Goal: Task Accomplishment & Management: Manage account settings

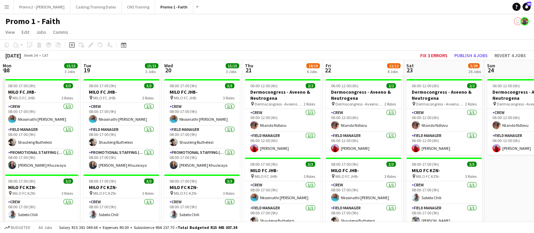
scroll to position [0, 255]
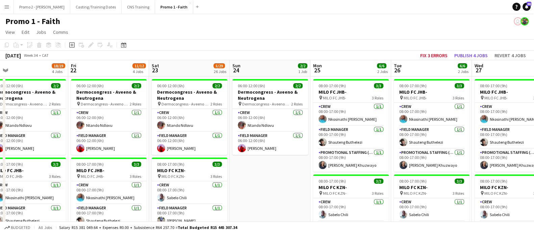
click at [7, 9] on app-icon "Menu" at bounding box center [6, 6] width 5 height 5
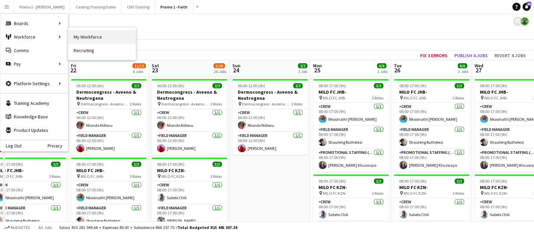
click at [109, 37] on link "My Workforce" at bounding box center [102, 37] width 68 height 14
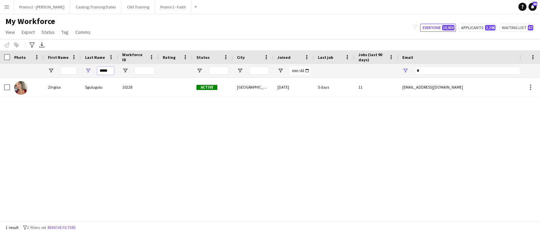
drag, startPoint x: 111, startPoint y: 72, endPoint x: 88, endPoint y: 69, distance: 23.8
click at [88, 69] on div "*****" at bounding box center [99, 71] width 37 height 14
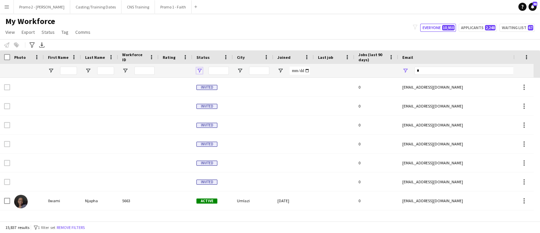
click at [200, 69] on span "Open Filter Menu" at bounding box center [200, 71] width 6 height 6
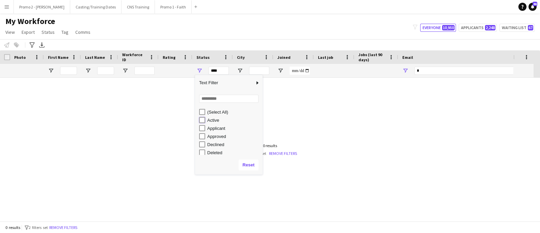
type input "**********"
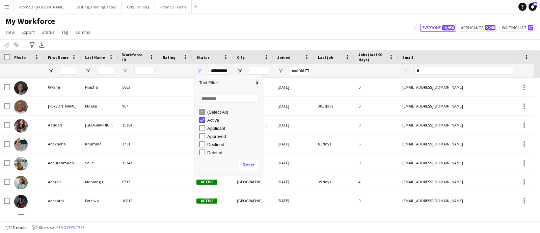
click at [195, 39] on div "Notify workforce Add to tag Select at least one crew to tag him or her. Advance…" at bounding box center [270, 44] width 540 height 11
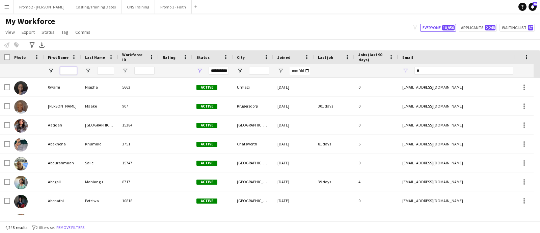
click at [72, 70] on input "First Name Filter Input" at bounding box center [68, 71] width 17 height 8
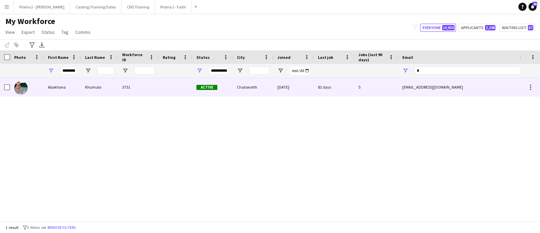
click at [250, 90] on div "Chatsworth" at bounding box center [253, 87] width 41 height 19
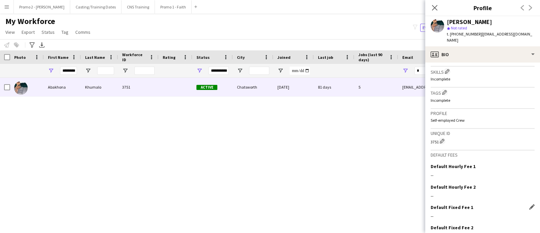
scroll to position [268, 0]
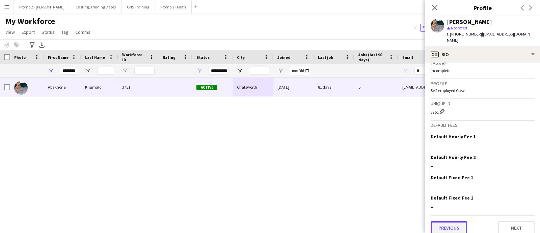
click at [454, 222] on button "Previous" at bounding box center [449, 228] width 36 height 14
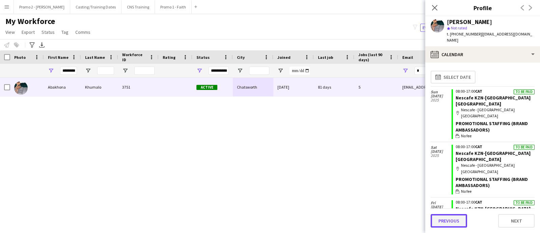
click at [448, 222] on button "Previous" at bounding box center [449, 221] width 36 height 14
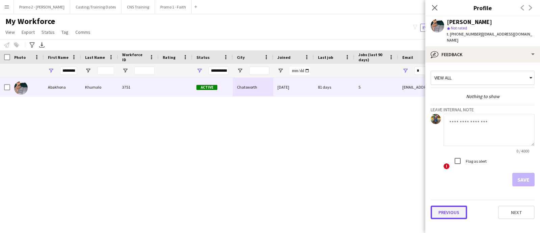
click at [450, 208] on button "Previous" at bounding box center [449, 212] width 36 height 14
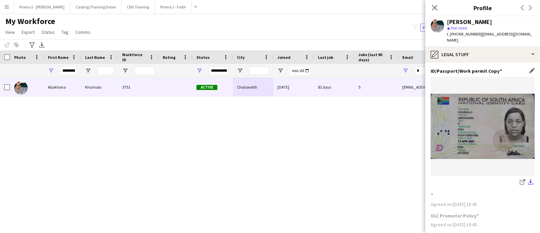
click at [528, 179] on app-icon "download-bottom" at bounding box center [530, 182] width 5 height 6
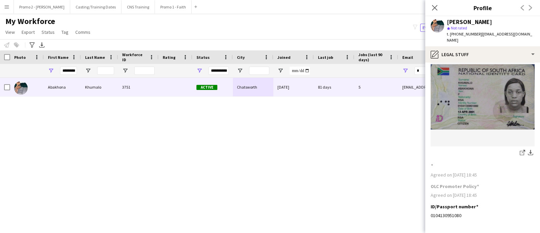
scroll to position [52, 0]
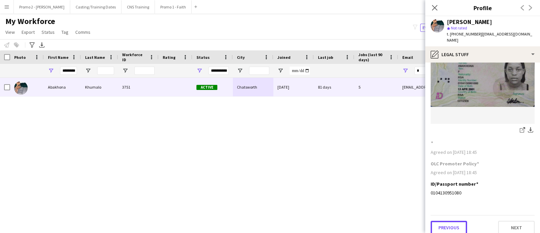
click at [447, 221] on button "Previous" at bounding box center [449, 228] width 36 height 14
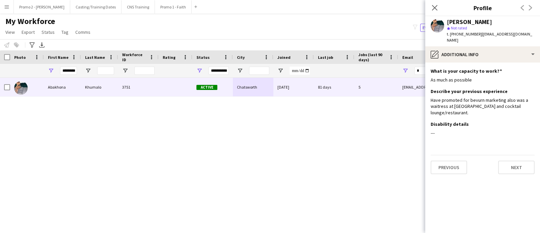
scroll to position [0, 0]
click at [452, 162] on button "Previous" at bounding box center [449, 167] width 36 height 14
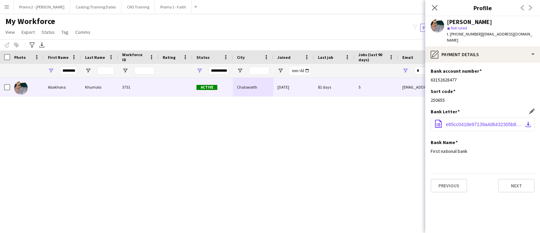
click at [530, 122] on app-icon "download-bottom" at bounding box center [528, 124] width 5 height 5
click at [72, 70] on input "********" at bounding box center [68, 71] width 17 height 8
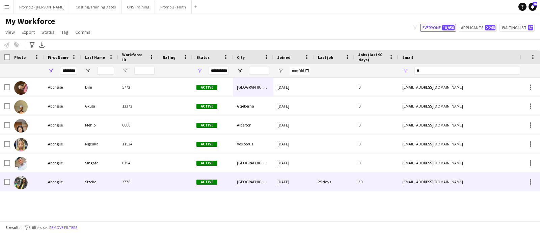
click at [227, 181] on div "Active" at bounding box center [213, 181] width 41 height 19
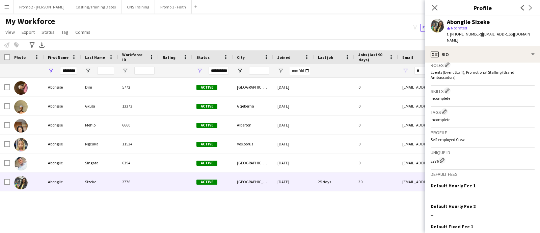
scroll to position [273, 0]
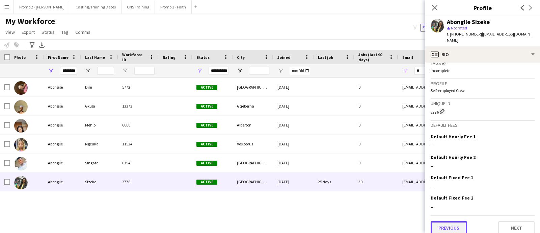
click at [455, 223] on button "Previous" at bounding box center [449, 228] width 36 height 14
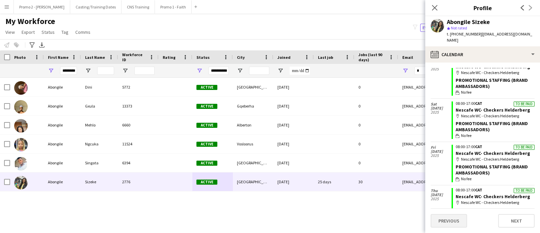
scroll to position [42, 0]
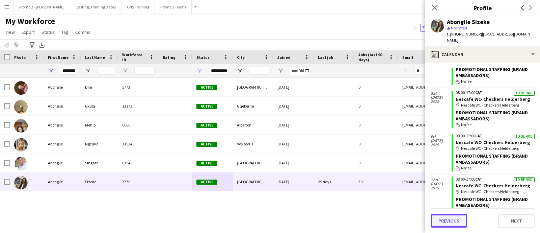
click at [443, 223] on button "Previous" at bounding box center [449, 221] width 36 height 14
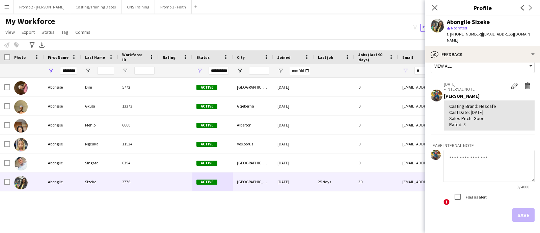
scroll to position [32, 0]
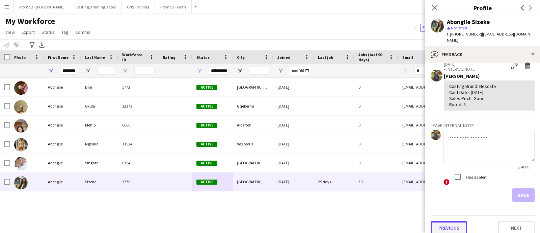
click at [449, 221] on button "Previous" at bounding box center [449, 228] width 36 height 14
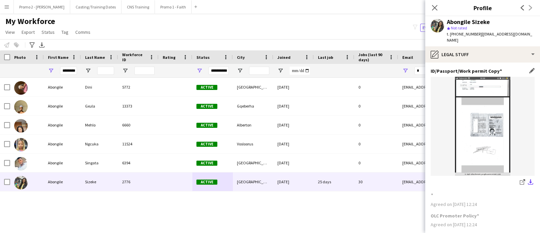
click at [528, 179] on app-icon "download-bottom" at bounding box center [530, 182] width 5 height 6
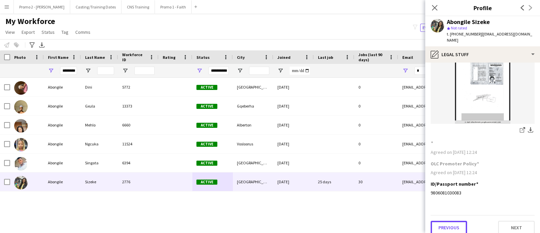
click at [447, 221] on button "Previous" at bounding box center [449, 228] width 36 height 14
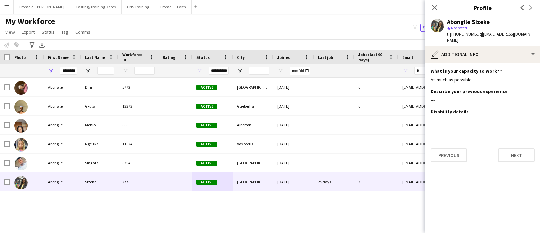
scroll to position [0, 0]
click at [453, 154] on button "Previous" at bounding box center [449, 155] width 36 height 14
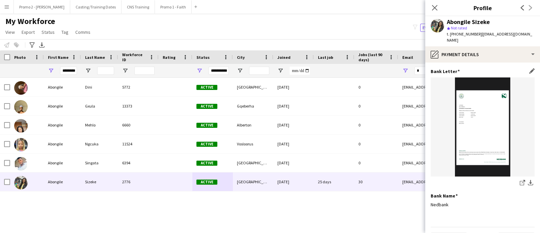
scroll to position [52, 0]
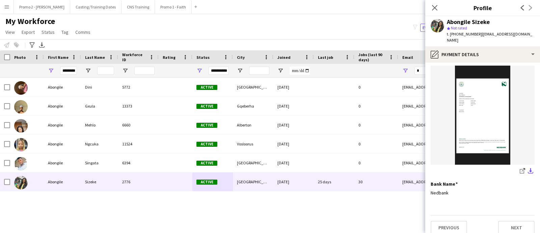
click at [528, 168] on app-icon "download-bottom" at bounding box center [530, 171] width 5 height 6
click at [70, 72] on input "********" at bounding box center [68, 71] width 17 height 8
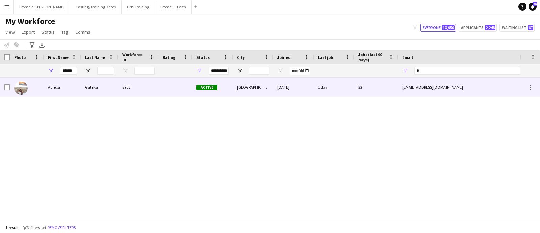
click at [255, 89] on div "[GEOGRAPHIC_DATA]" at bounding box center [253, 87] width 41 height 19
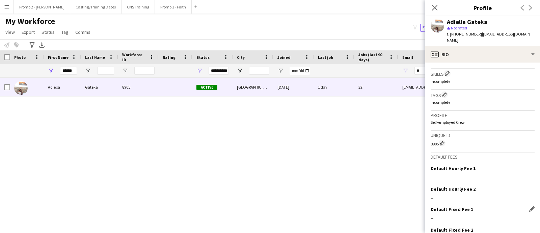
scroll to position [284, 0]
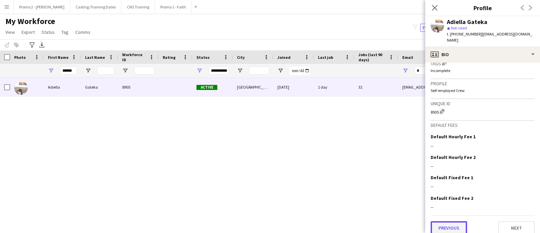
click at [457, 224] on button "Previous" at bounding box center [449, 228] width 36 height 14
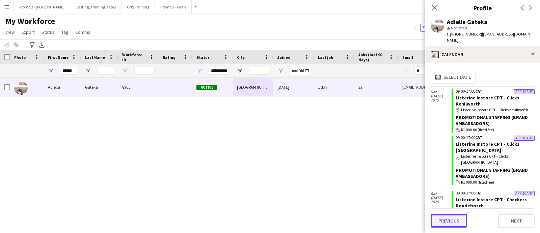
click at [449, 217] on button "Previous" at bounding box center [449, 221] width 36 height 14
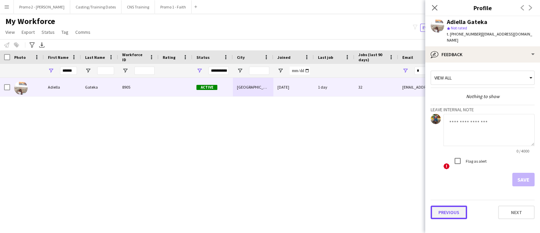
click at [456, 205] on button "Previous" at bounding box center [449, 212] width 36 height 14
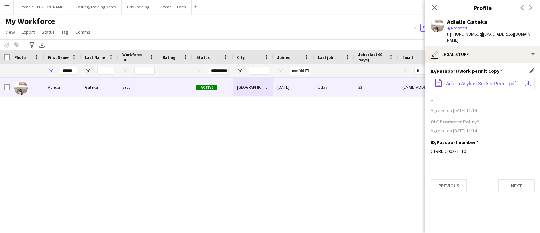
click at [529, 81] on app-icon "download-bottom" at bounding box center [528, 83] width 5 height 5
click at [449, 181] on button "Previous" at bounding box center [449, 186] width 36 height 14
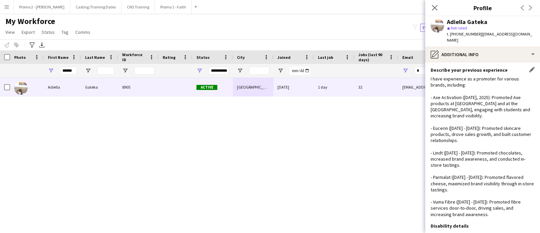
scroll to position [63, 0]
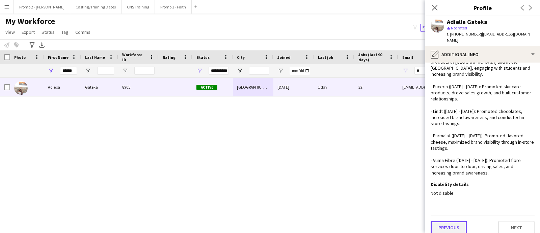
click at [452, 222] on button "Previous" at bounding box center [449, 228] width 36 height 14
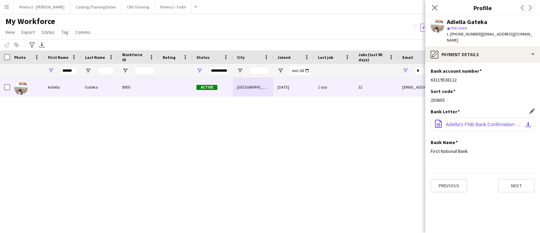
click at [530, 122] on app-icon "download-bottom" at bounding box center [528, 124] width 5 height 5
drag, startPoint x: 74, startPoint y: 71, endPoint x: 38, endPoint y: 71, distance: 36.5
click at [38, 71] on div "**********" at bounding box center [366, 71] width 732 height 14
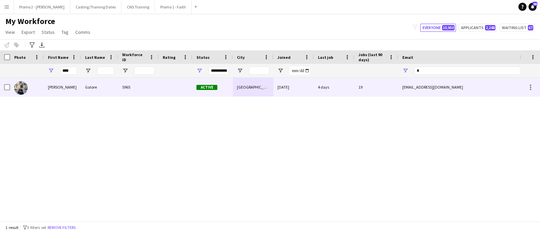
click at [229, 87] on div "Active" at bounding box center [213, 87] width 41 height 19
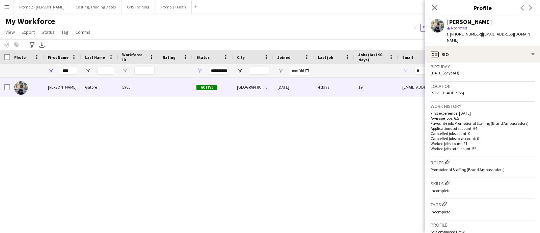
scroll to position [274, 0]
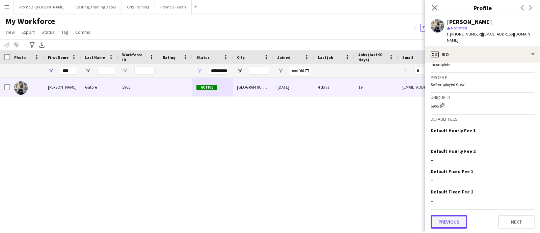
click at [451, 224] on button "Previous" at bounding box center [449, 222] width 36 height 14
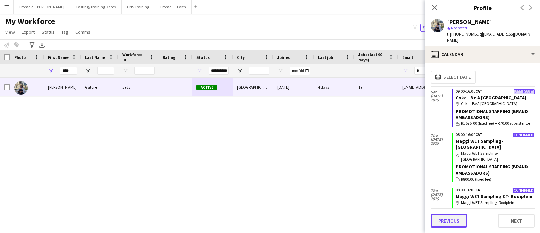
click at [452, 220] on button "Previous" at bounding box center [449, 221] width 36 height 14
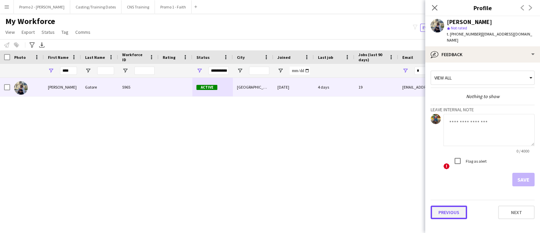
click at [459, 205] on button "Previous" at bounding box center [449, 212] width 36 height 14
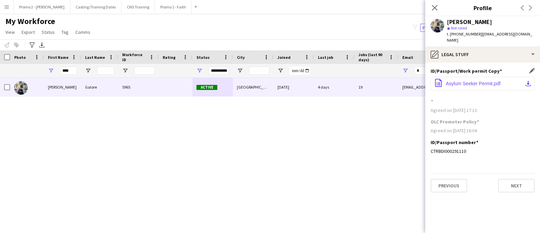
click at [530, 81] on app-icon "download-bottom" at bounding box center [528, 83] width 5 height 5
click at [486, 196] on app-section-data-types "ID/Passport/Work permit Copy Edit this field office-file-sheet Asylum Seeker Pe…" at bounding box center [483, 147] width 115 height 170
click at [458, 181] on button "Previous" at bounding box center [449, 186] width 36 height 14
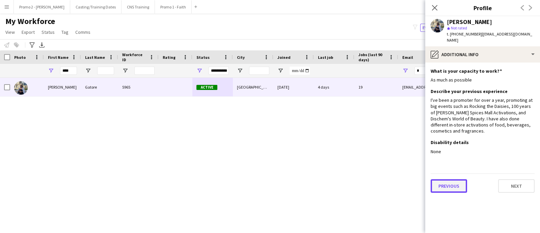
click at [456, 180] on button "Previous" at bounding box center [449, 186] width 36 height 14
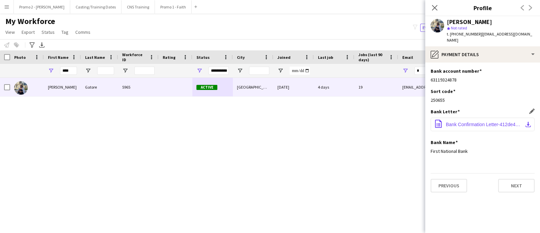
click at [530, 122] on app-icon "download-bottom" at bounding box center [528, 124] width 5 height 5
drag, startPoint x: 71, startPoint y: 71, endPoint x: 43, endPoint y: 68, distance: 28.8
click at [43, 68] on div "**********" at bounding box center [366, 71] width 732 height 14
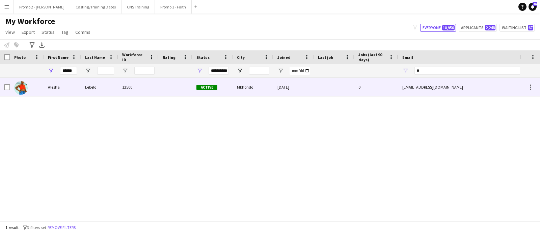
click at [219, 91] on div "Active" at bounding box center [213, 87] width 41 height 19
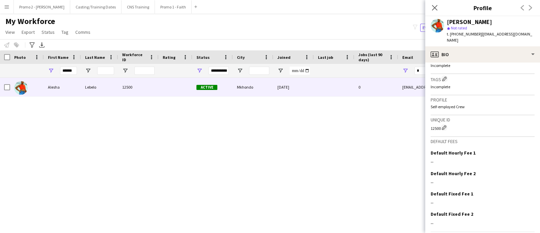
scroll to position [263, 0]
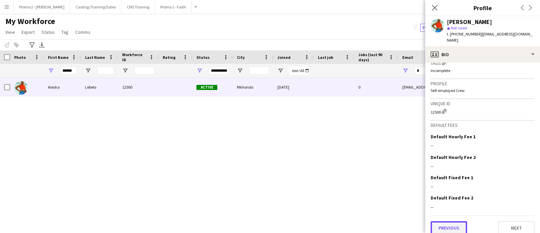
click at [464, 222] on button "Previous" at bounding box center [449, 228] width 36 height 14
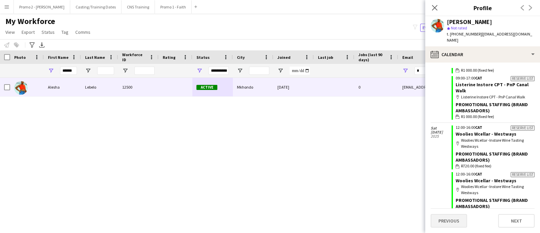
scroll to position [445, 0]
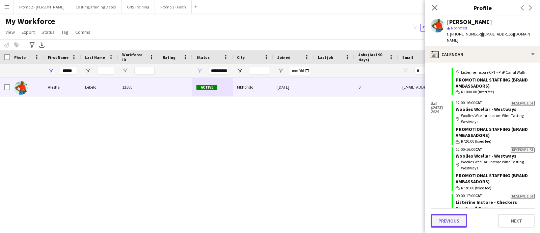
click at [454, 222] on button "Previous" at bounding box center [449, 221] width 36 height 14
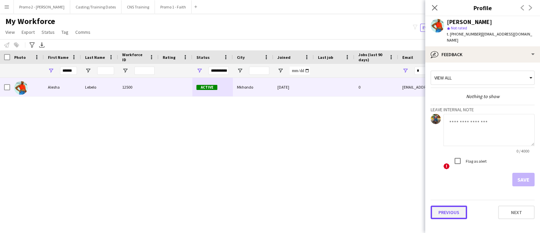
click at [454, 205] on button "Previous" at bounding box center [449, 212] width 36 height 14
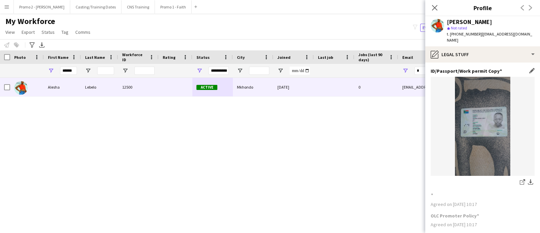
scroll to position [52, 0]
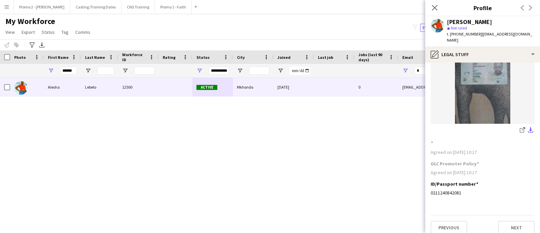
click at [528, 127] on app-icon "download-bottom" at bounding box center [530, 130] width 5 height 6
click at [445, 221] on button "Previous" at bounding box center [449, 228] width 36 height 14
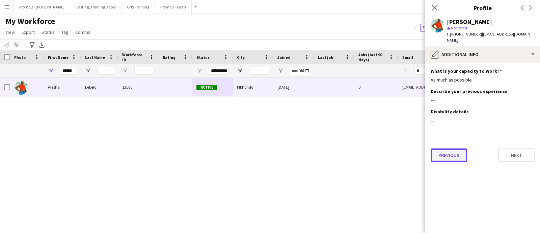
click at [456, 149] on button "Previous" at bounding box center [449, 155] width 36 height 14
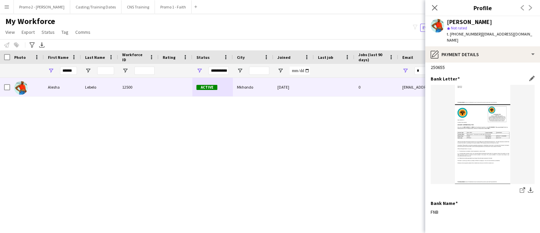
scroll to position [52, 0]
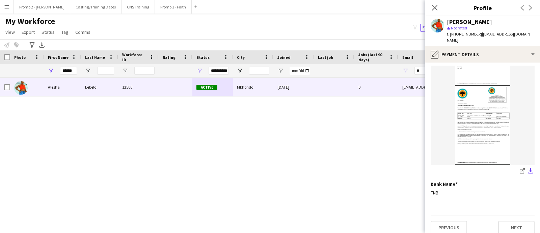
click at [528, 168] on app-icon "download-bottom" at bounding box center [530, 171] width 5 height 6
drag, startPoint x: 73, startPoint y: 71, endPoint x: 50, endPoint y: 71, distance: 23.0
click at [50, 71] on div "******" at bounding box center [62, 71] width 37 height 14
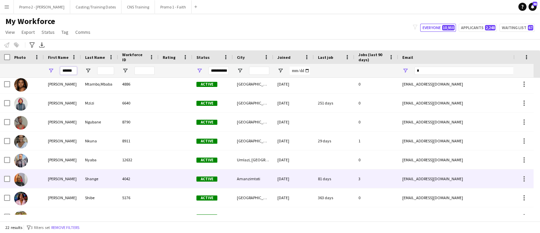
scroll to position [253, 0]
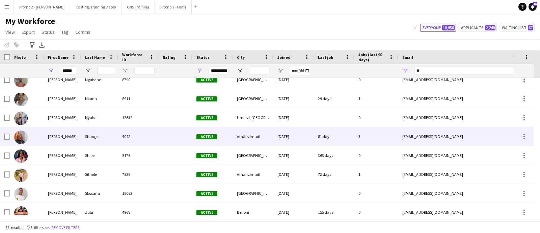
click at [244, 136] on div "Amanzimtoti" at bounding box center [253, 136] width 41 height 19
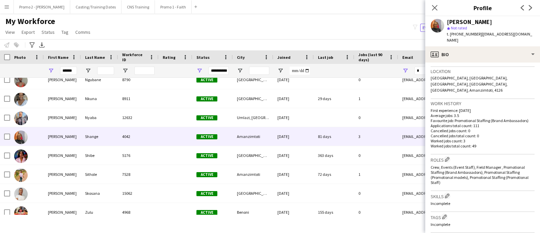
scroll to position [289, 0]
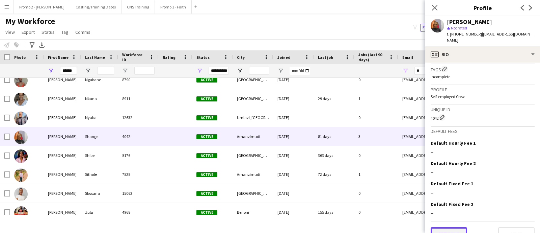
click at [444, 227] on button "Previous" at bounding box center [449, 234] width 36 height 14
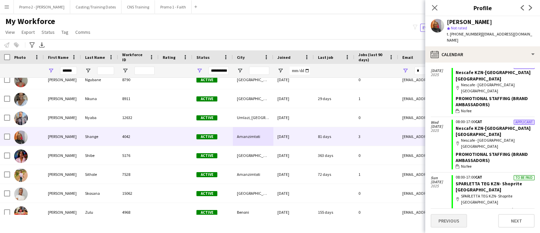
scroll to position [352, 0]
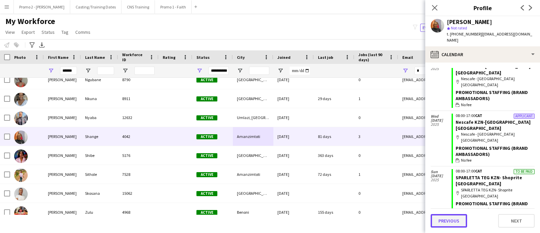
click at [443, 220] on button "Previous" at bounding box center [449, 221] width 36 height 14
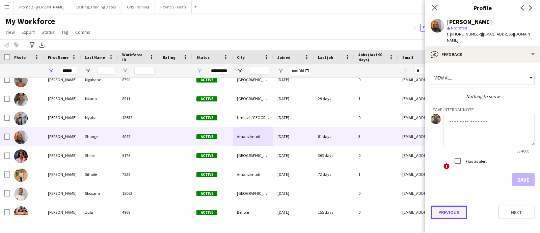
click at [448, 205] on button "Previous" at bounding box center [449, 212] width 36 height 14
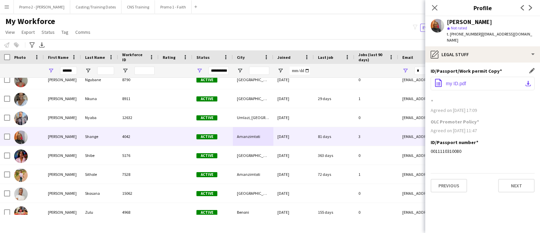
click at [529, 81] on app-icon "download-bottom" at bounding box center [528, 83] width 5 height 5
click at [453, 180] on button "Previous" at bounding box center [449, 186] width 36 height 14
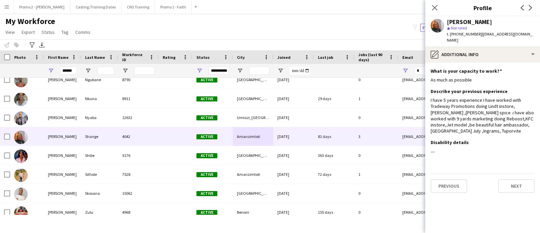
drag, startPoint x: 478, startPoint y: 203, endPoint x: 473, endPoint y: 200, distance: 5.4
click at [478, 203] on app-section-data-types "What is your capacity to work? Edit this field As much as possible Describe you…" at bounding box center [483, 147] width 115 height 170
click at [457, 183] on button "Previous" at bounding box center [449, 186] width 36 height 14
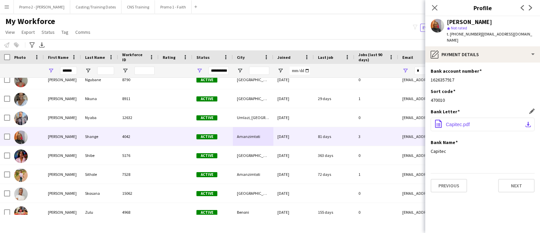
click at [532, 118] on button "office-file-sheet Capitec.pdf download-bottom" at bounding box center [483, 125] width 104 height 14
drag, startPoint x: 76, startPoint y: 70, endPoint x: 58, endPoint y: 69, distance: 17.6
click at [58, 69] on div "******" at bounding box center [62, 71] width 37 height 14
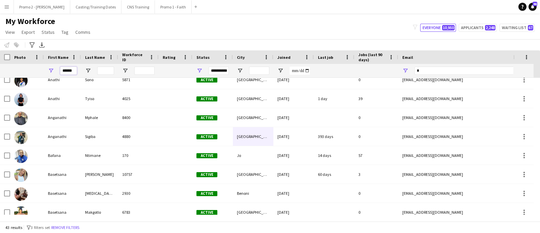
scroll to position [109, 0]
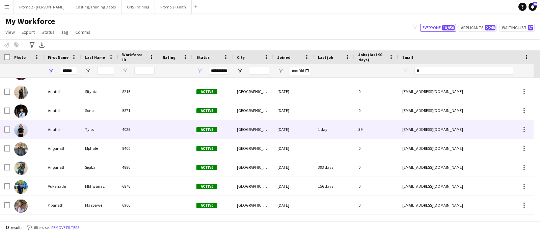
click at [256, 127] on div "[GEOGRAPHIC_DATA]" at bounding box center [253, 129] width 41 height 19
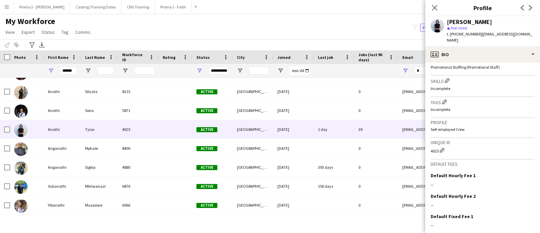
scroll to position [268, 0]
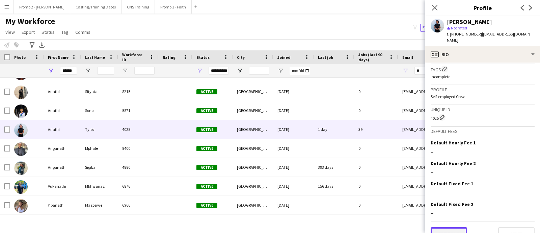
click at [451, 227] on button "Previous" at bounding box center [449, 234] width 36 height 14
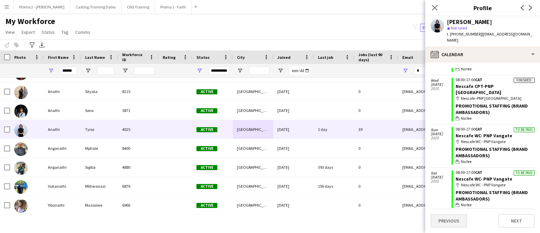
scroll to position [308, 0]
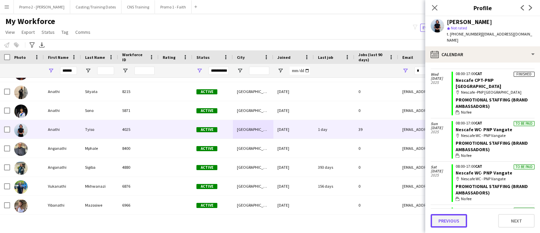
click at [444, 220] on button "Previous" at bounding box center [449, 221] width 36 height 14
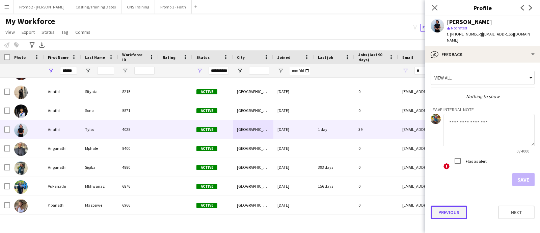
click at [447, 205] on button "Previous" at bounding box center [449, 212] width 36 height 14
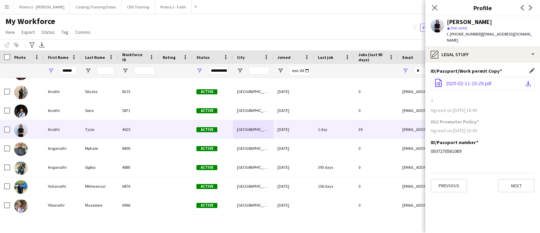
click at [529, 81] on app-icon "download-bottom" at bounding box center [528, 83] width 5 height 5
drag, startPoint x: 474, startPoint y: 203, endPoint x: 470, endPoint y: 197, distance: 7.7
click at [474, 203] on app-section-data-types "ID/Passport/Work permit Copy Edit this field office-file-sheet 2025-02-11-15-29…" at bounding box center [483, 147] width 115 height 170
click at [451, 179] on button "Previous" at bounding box center [449, 186] width 36 height 14
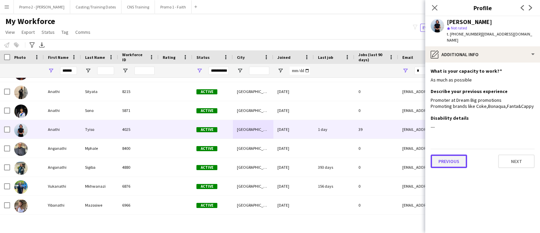
click at [457, 158] on button "Previous" at bounding box center [449, 161] width 36 height 14
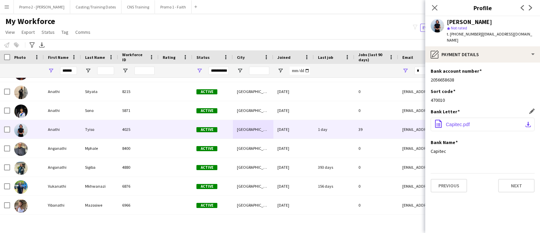
click at [532, 118] on button "office-file-sheet Capitec.pdf download-bottom" at bounding box center [483, 125] width 104 height 14
drag, startPoint x: 74, startPoint y: 71, endPoint x: 64, endPoint y: 71, distance: 9.8
click at [61, 68] on input "******" at bounding box center [68, 71] width 17 height 8
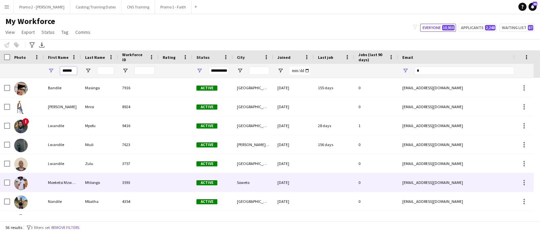
scroll to position [405, 0]
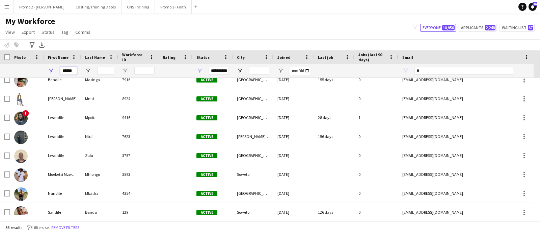
type input "******"
click at [105, 71] on input "Last Name Filter Input" at bounding box center [105, 71] width 17 height 8
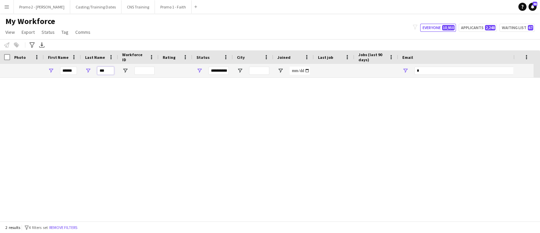
scroll to position [0, 0]
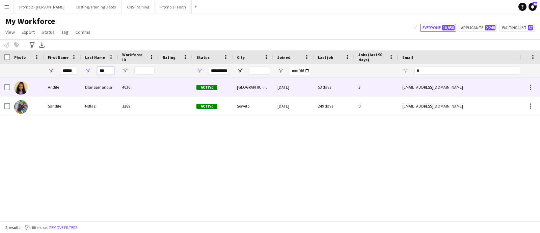
type input "***"
click at [245, 87] on div "[GEOGRAPHIC_DATA]" at bounding box center [253, 87] width 41 height 19
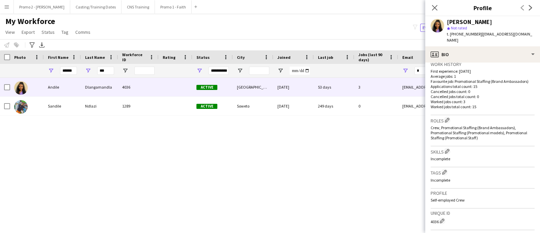
scroll to position [278, 0]
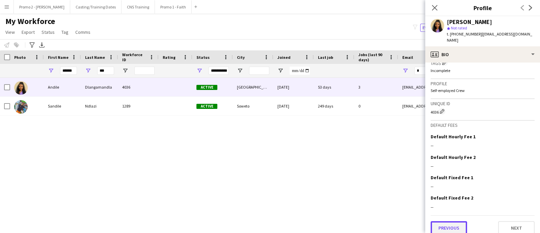
click at [450, 222] on button "Previous" at bounding box center [449, 228] width 36 height 14
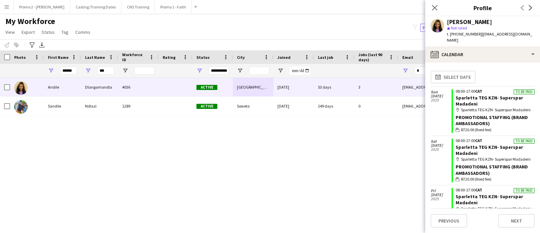
scroll to position [84, 0]
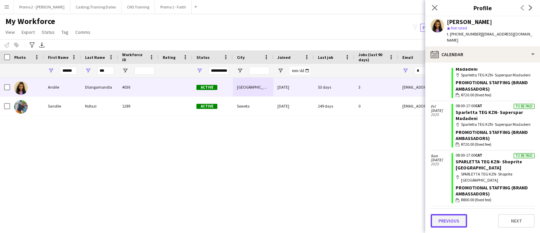
click at [445, 223] on button "Previous" at bounding box center [449, 221] width 36 height 14
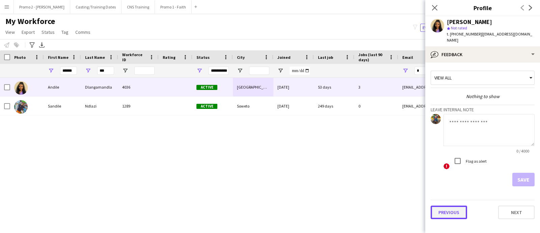
click at [448, 205] on button "Previous" at bounding box center [449, 212] width 36 height 14
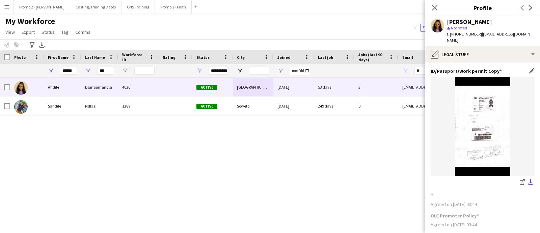
click at [528, 179] on app-icon "download-bottom" at bounding box center [530, 182] width 5 height 6
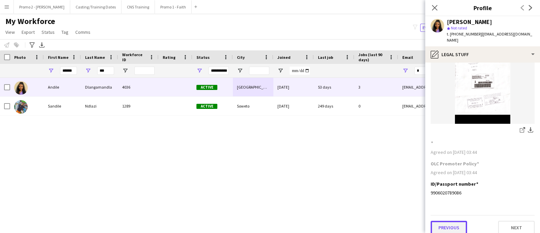
click at [449, 221] on button "Previous" at bounding box center [449, 228] width 36 height 14
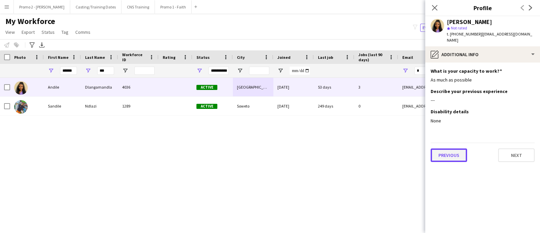
click at [460, 151] on button "Previous" at bounding box center [449, 155] width 36 height 14
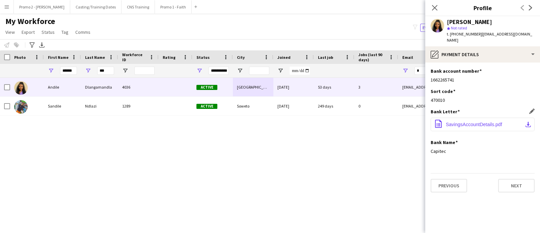
click at [528, 122] on app-icon "download-bottom" at bounding box center [528, 124] width 5 height 5
drag, startPoint x: 74, startPoint y: 69, endPoint x: 47, endPoint y: 68, distance: 27.0
click at [47, 68] on div "******" at bounding box center [62, 71] width 37 height 14
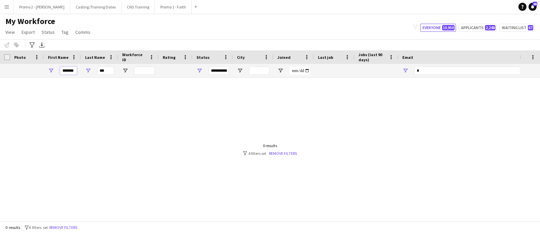
type input "*******"
drag, startPoint x: 108, startPoint y: 72, endPoint x: 78, endPoint y: 71, distance: 30.4
click at [78, 71] on div "**********" at bounding box center [366, 71] width 732 height 14
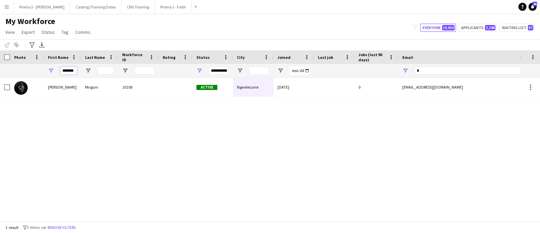
click at [75, 71] on input "*******" at bounding box center [68, 71] width 17 height 8
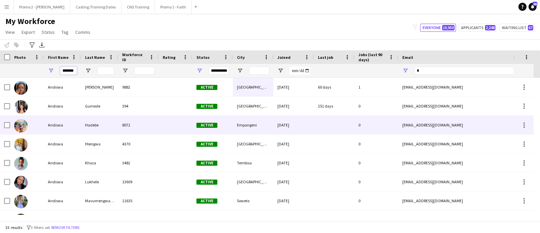
type input "*******"
click at [243, 124] on div "Empangeni" at bounding box center [253, 125] width 41 height 19
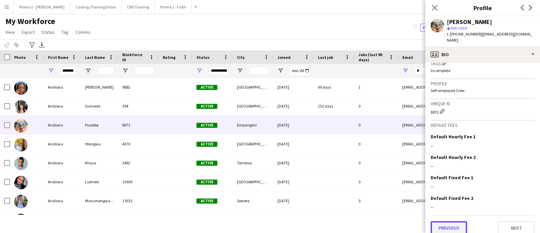
click at [460, 221] on button "Previous" at bounding box center [449, 228] width 36 height 14
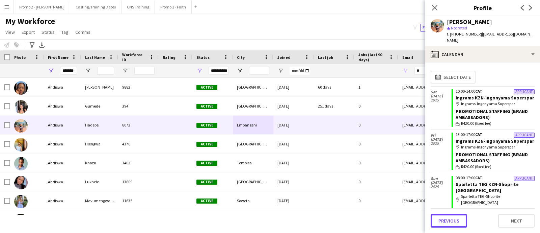
click at [460, 219] on button "Previous" at bounding box center [449, 221] width 36 height 14
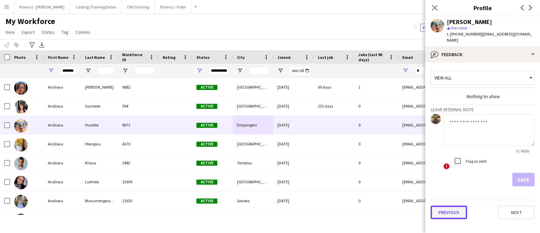
click at [458, 205] on button "Previous" at bounding box center [449, 212] width 36 height 14
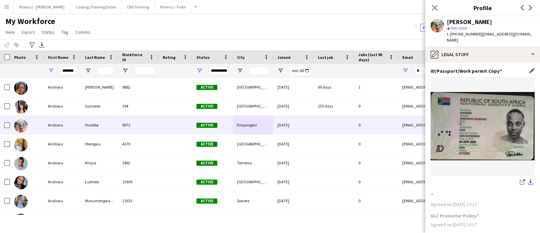
click at [528, 179] on app-icon "download-bottom" at bounding box center [530, 182] width 5 height 6
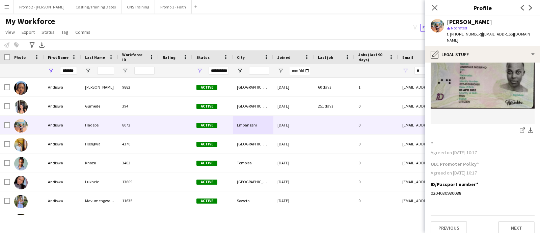
scroll to position [52, 0]
click at [460, 222] on button "Previous" at bounding box center [449, 228] width 36 height 14
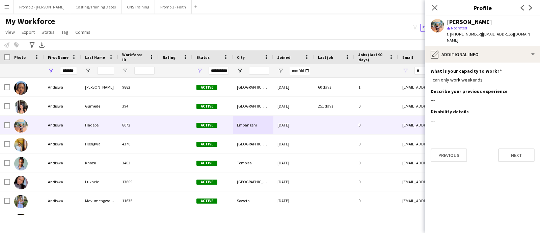
scroll to position [0, 0]
click at [448, 151] on button "Previous" at bounding box center [449, 155] width 36 height 14
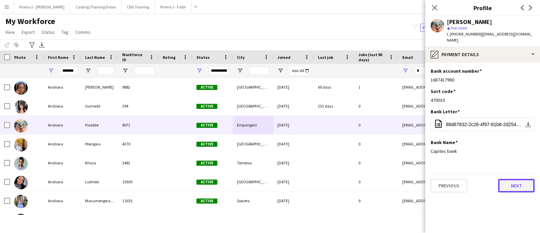
click at [510, 179] on button "Next" at bounding box center [517, 186] width 36 height 14
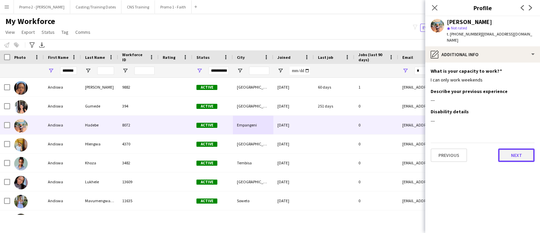
click at [504, 148] on button "Next" at bounding box center [517, 155] width 36 height 14
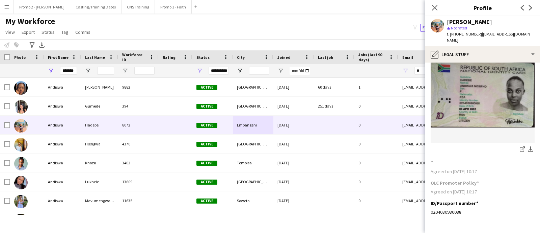
scroll to position [52, 0]
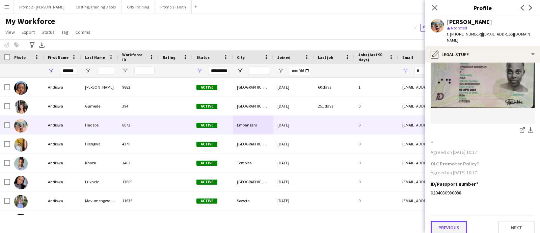
click at [458, 221] on button "Previous" at bounding box center [449, 228] width 36 height 14
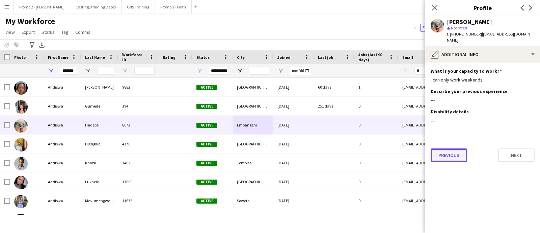
click at [450, 152] on button "Previous" at bounding box center [449, 155] width 36 height 14
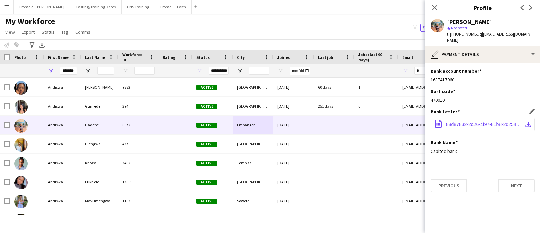
click at [527, 122] on app-icon "download-bottom" at bounding box center [528, 124] width 5 height 5
click at [73, 69] on input "*******" at bounding box center [68, 71] width 17 height 8
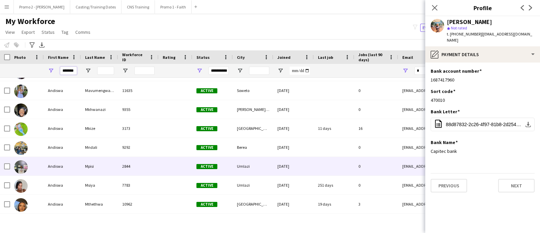
scroll to position [127, 0]
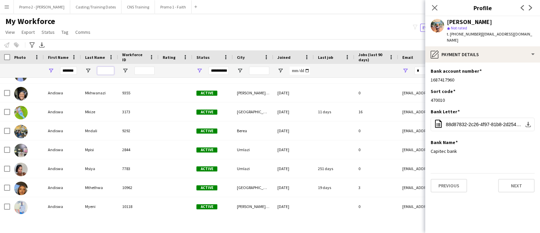
click at [109, 68] on input "Last Name Filter Input" at bounding box center [105, 71] width 17 height 8
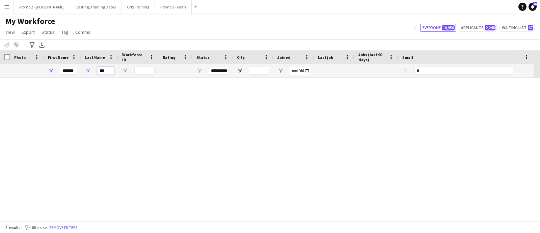
scroll to position [0, 0]
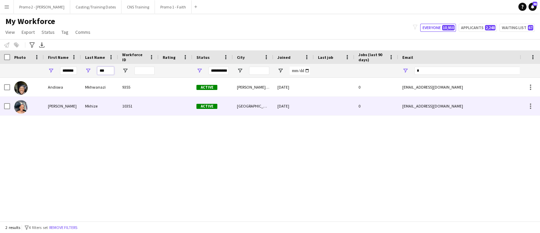
type input "***"
click at [255, 107] on div "[GEOGRAPHIC_DATA]" at bounding box center [253, 106] width 41 height 19
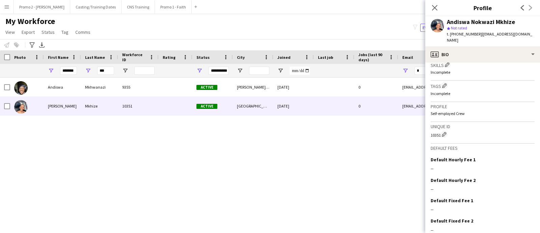
scroll to position [268, 0]
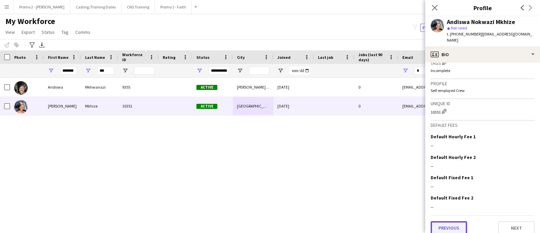
click at [451, 221] on button "Previous" at bounding box center [449, 228] width 36 height 14
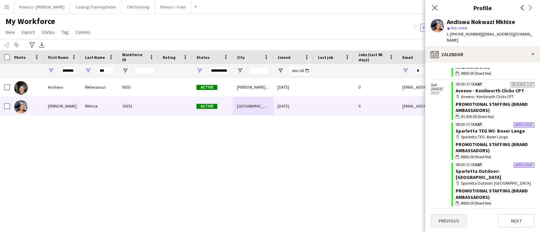
scroll to position [347, 0]
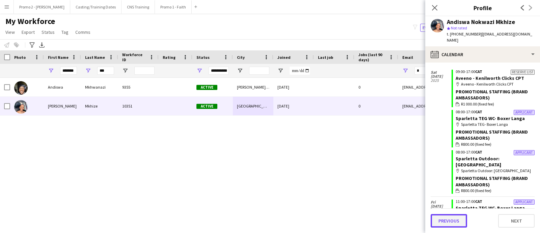
click at [463, 220] on button "Previous" at bounding box center [449, 221] width 36 height 14
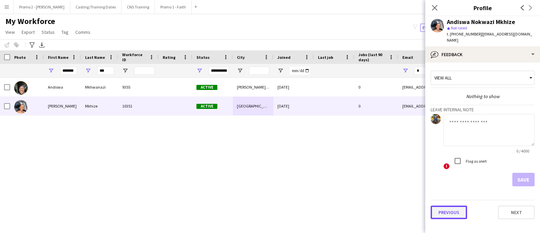
click at [453, 205] on button "Previous" at bounding box center [449, 212] width 36 height 14
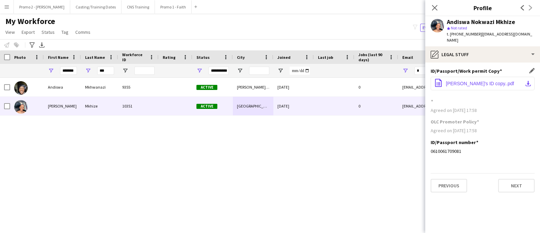
drag, startPoint x: 530, startPoint y: 75, endPoint x: 526, endPoint y: 78, distance: 4.8
click at [529, 81] on app-icon "download-bottom" at bounding box center [528, 83] width 5 height 5
click at [464, 183] on button "Previous" at bounding box center [449, 186] width 36 height 14
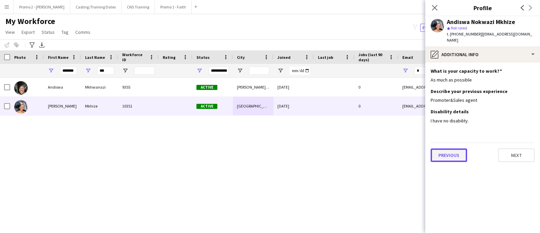
click at [457, 152] on button "Previous" at bounding box center [449, 155] width 36 height 14
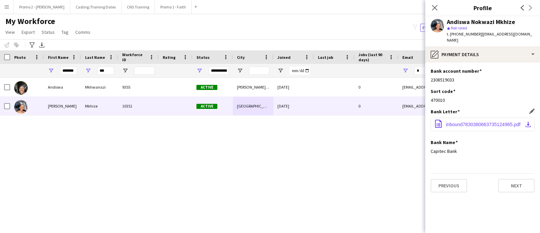
click at [527, 122] on app-icon "download-bottom" at bounding box center [528, 124] width 5 height 5
drag, startPoint x: 107, startPoint y: 71, endPoint x: 72, endPoint y: 70, distance: 35.5
click at [72, 70] on div "**********" at bounding box center [366, 71] width 732 height 14
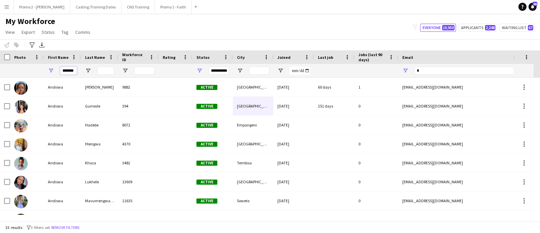
click at [71, 71] on input "*******" at bounding box center [68, 71] width 17 height 8
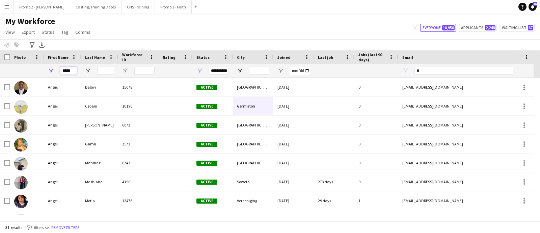
type input "*****"
click at [105, 67] on input "Last Name Filter Input" at bounding box center [105, 71] width 17 height 8
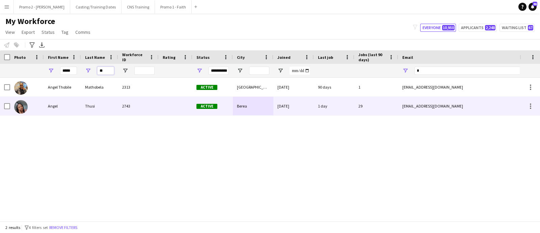
type input "**"
click at [105, 106] on div "Thusi" at bounding box center [99, 106] width 37 height 19
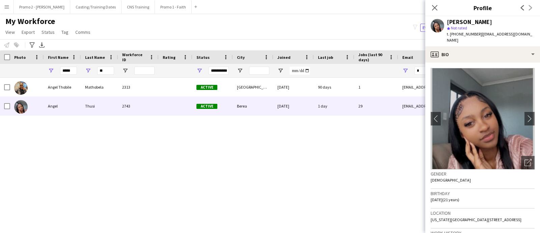
scroll to position [273, 0]
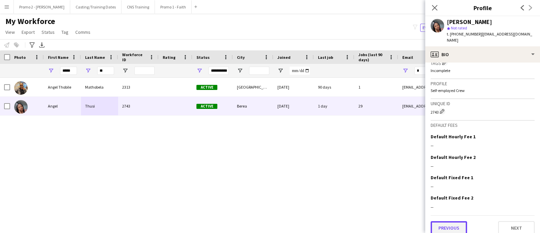
click at [456, 221] on button "Previous" at bounding box center [449, 228] width 36 height 14
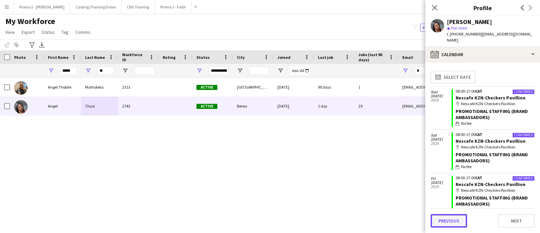
click at [456, 216] on button "Previous" at bounding box center [449, 221] width 36 height 14
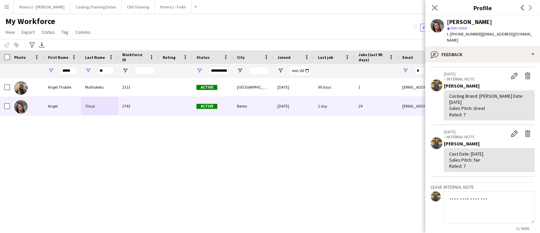
scroll to position [141, 0]
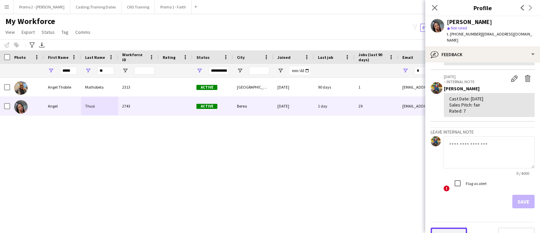
click at [453, 227] on button "Previous" at bounding box center [449, 234] width 36 height 14
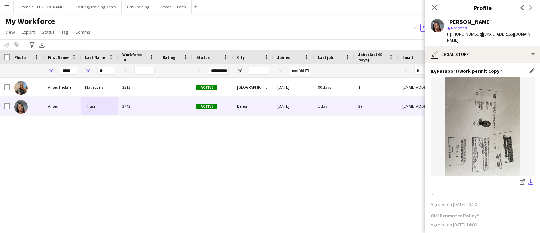
click at [528, 179] on app-icon "download-bottom" at bounding box center [530, 182] width 5 height 6
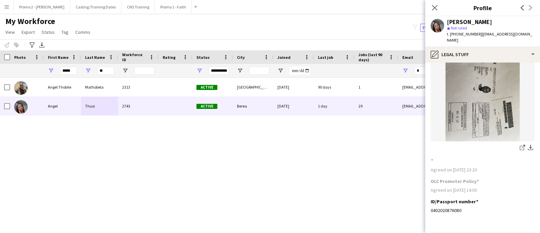
scroll to position [52, 0]
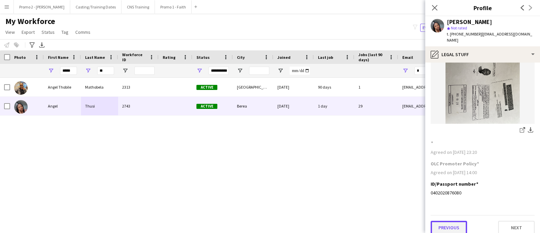
click at [449, 221] on button "Previous" at bounding box center [449, 228] width 36 height 14
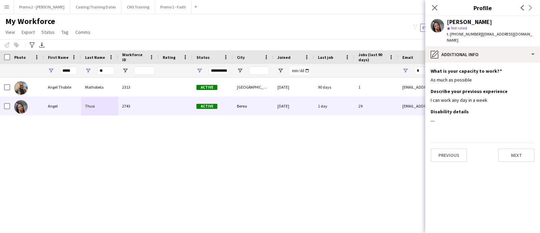
click at [501, 181] on app-section-data-types "What is your capacity to work? Edit this field As much as possible Describe you…" at bounding box center [483, 147] width 115 height 170
click at [455, 151] on button "Previous" at bounding box center [449, 155] width 36 height 14
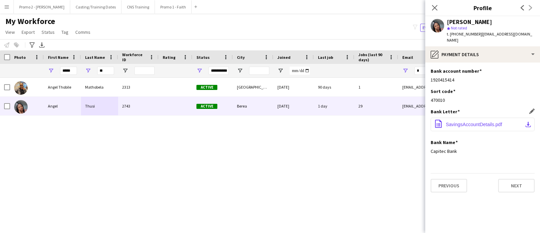
click at [531, 122] on app-icon "download-bottom" at bounding box center [528, 124] width 5 height 5
click at [91, 70] on div "**" at bounding box center [99, 71] width 37 height 14
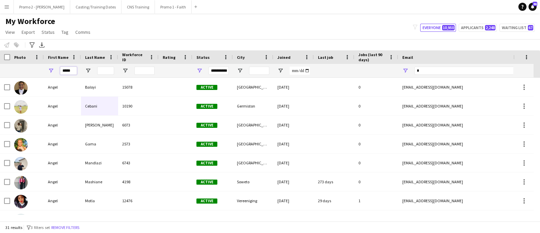
drag, startPoint x: 72, startPoint y: 70, endPoint x: 41, endPoint y: 69, distance: 31.8
click at [41, 69] on div "**********" at bounding box center [366, 71] width 732 height 14
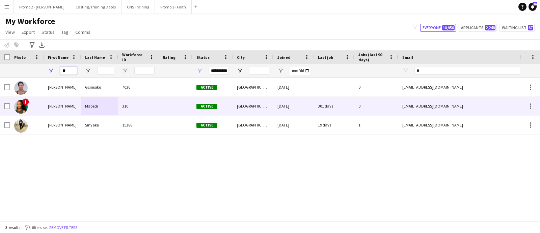
type input "*"
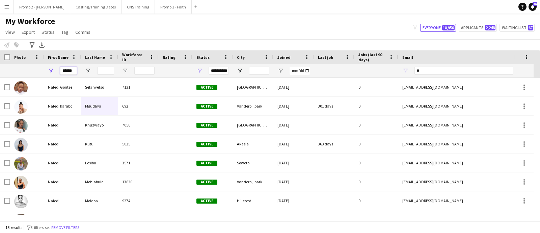
type input "******"
click at [111, 70] on input "Last Name Filter Input" at bounding box center [105, 71] width 17 height 8
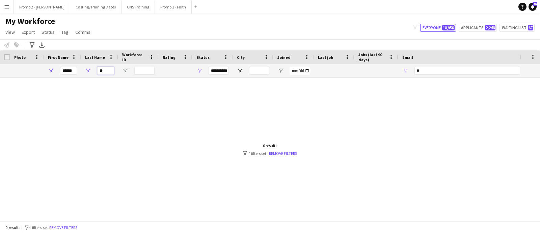
type input "*"
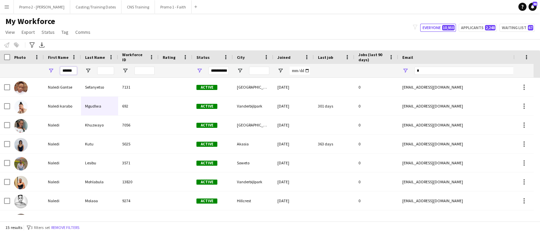
drag, startPoint x: 74, startPoint y: 70, endPoint x: 53, endPoint y: 70, distance: 21.3
click at [53, 70] on div "******" at bounding box center [62, 71] width 37 height 14
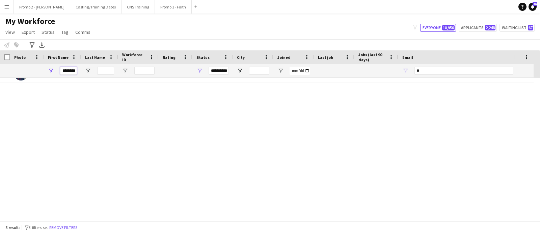
scroll to position [15, 0]
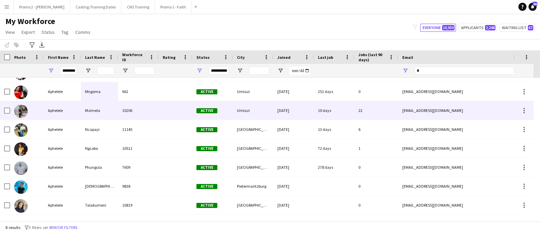
click at [210, 109] on span "Active" at bounding box center [207, 110] width 21 height 5
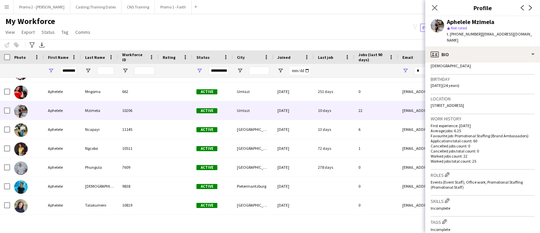
scroll to position [273, 0]
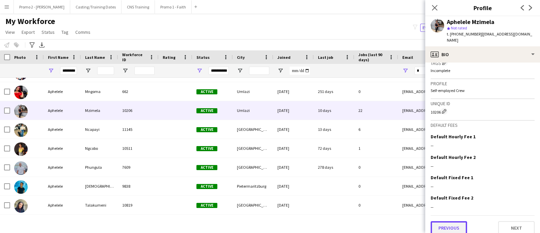
click at [459, 221] on button "Previous" at bounding box center [449, 228] width 36 height 14
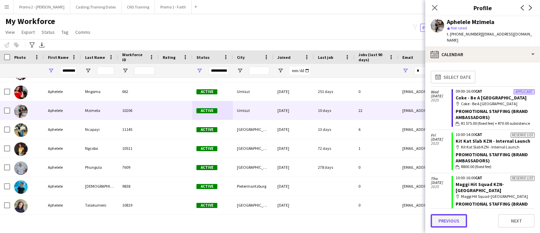
click at [453, 218] on button "Previous" at bounding box center [449, 221] width 36 height 14
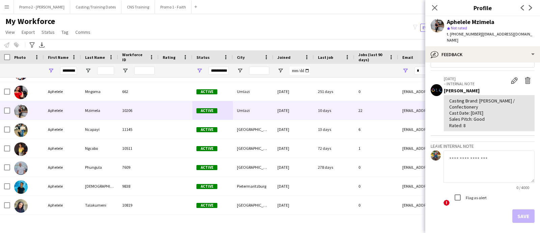
scroll to position [32, 0]
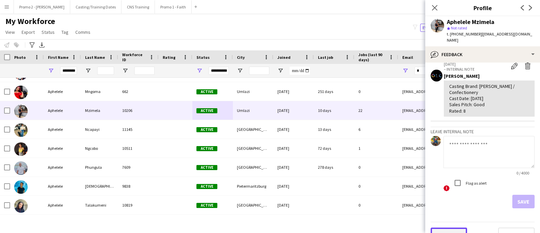
click at [444, 227] on button "Previous" at bounding box center [449, 234] width 36 height 14
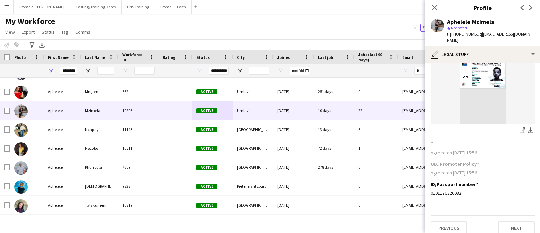
scroll to position [52, 0]
click at [528, 127] on app-icon "download-bottom" at bounding box center [530, 130] width 5 height 6
click at [451, 224] on button "Previous" at bounding box center [449, 228] width 36 height 14
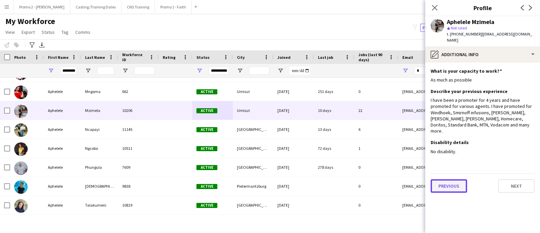
click at [454, 179] on button "Previous" at bounding box center [449, 186] width 36 height 14
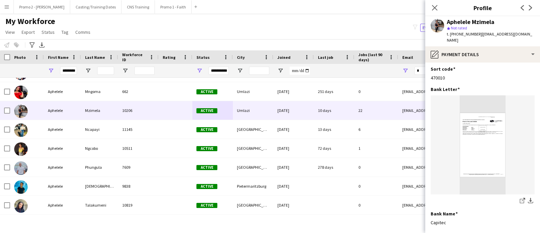
scroll to position [52, 0]
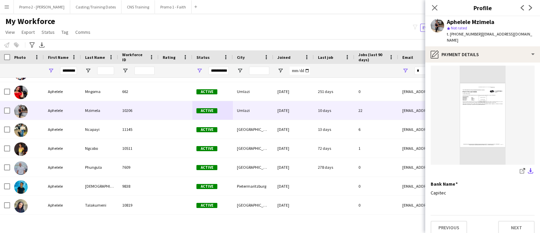
click at [528, 168] on app-icon "download-bottom" at bounding box center [530, 171] width 5 height 6
click at [68, 72] on input "********" at bounding box center [68, 71] width 17 height 8
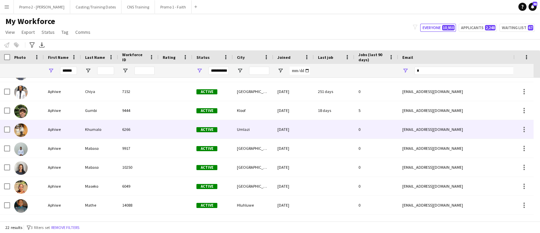
click at [233, 131] on div "Active" at bounding box center [213, 129] width 41 height 19
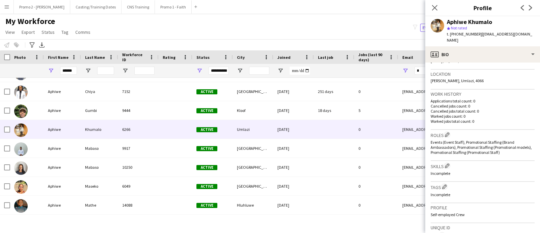
scroll to position [263, 0]
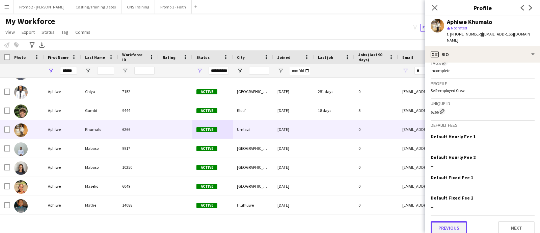
click at [461, 221] on button "Previous" at bounding box center [449, 228] width 36 height 14
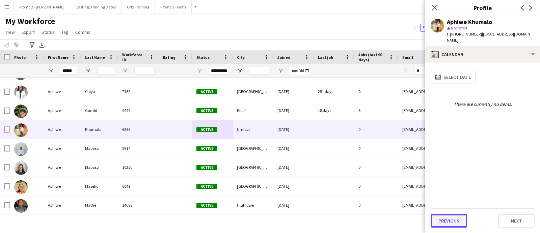
click at [462, 222] on button "Previous" at bounding box center [449, 221] width 36 height 14
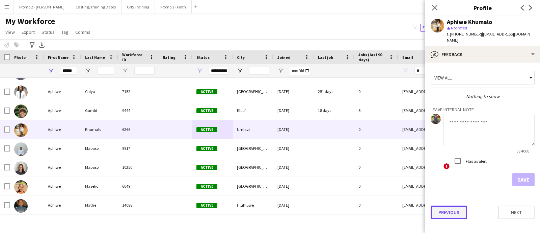
click at [461, 205] on button "Previous" at bounding box center [449, 212] width 36 height 14
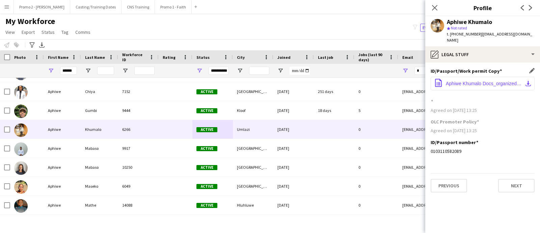
drag, startPoint x: 529, startPoint y: 76, endPoint x: 526, endPoint y: 82, distance: 7.0
click at [529, 81] on app-icon "download-bottom" at bounding box center [528, 83] width 5 height 5
click at [463, 204] on app-section-data-types "ID/Passport/Work permit Copy Edit this field office-file-sheet Aphiwe Khumalo D…" at bounding box center [483, 147] width 115 height 170
click at [456, 180] on button "Previous" at bounding box center [449, 186] width 36 height 14
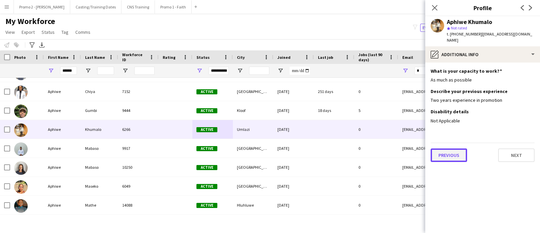
click at [449, 151] on button "Previous" at bounding box center [449, 155] width 36 height 14
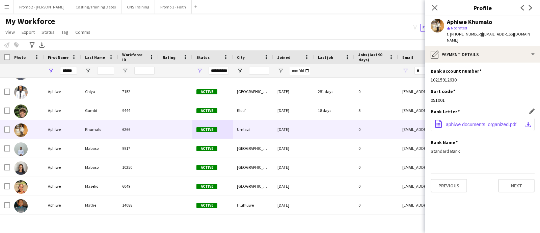
click at [529, 122] on app-icon "download-bottom" at bounding box center [528, 124] width 5 height 5
drag, startPoint x: 76, startPoint y: 73, endPoint x: 49, endPoint y: 72, distance: 27.1
click at [49, 72] on div "******" at bounding box center [62, 71] width 37 height 14
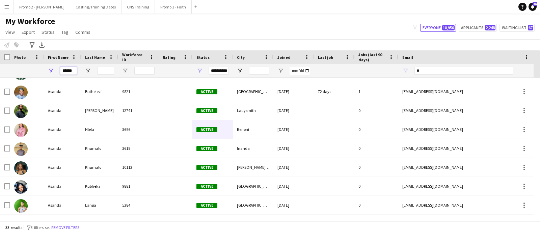
type input "******"
click at [103, 72] on input "Last Name Filter Input" at bounding box center [105, 71] width 17 height 8
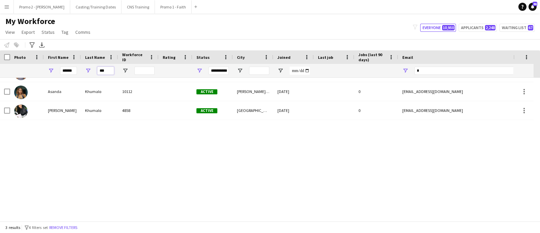
scroll to position [0, 0]
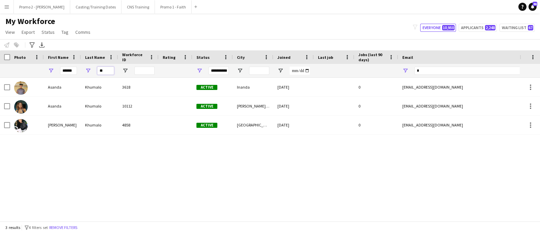
type input "*"
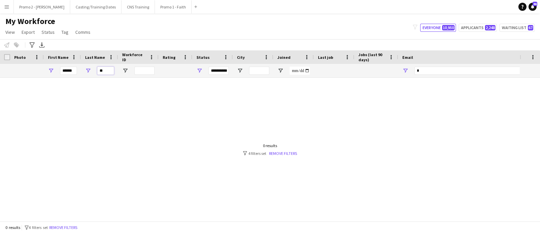
type input "*"
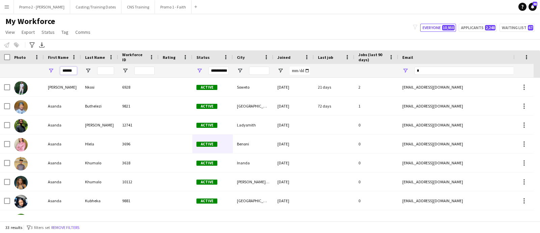
click at [76, 71] on input "******" at bounding box center [68, 71] width 17 height 8
drag, startPoint x: 76, startPoint y: 71, endPoint x: 57, endPoint y: 70, distance: 18.6
click at [57, 70] on div "******" at bounding box center [62, 71] width 37 height 14
click at [102, 71] on input "Last Name Filter Input" at bounding box center [105, 71] width 17 height 8
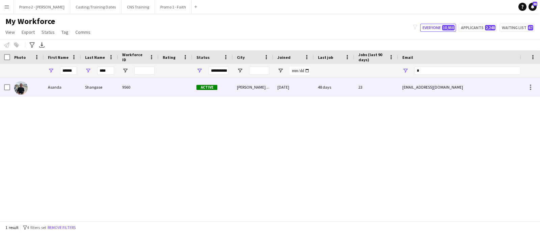
click at [235, 88] on div "[PERSON_NAME] Bay" at bounding box center [253, 87] width 41 height 19
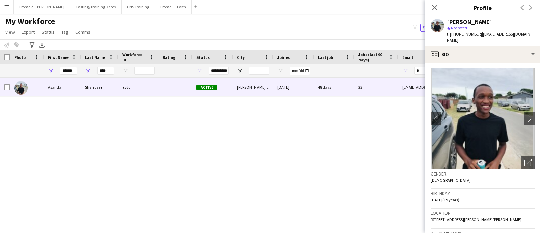
scroll to position [268, 0]
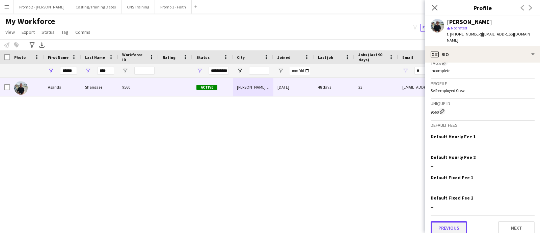
click at [444, 221] on button "Previous" at bounding box center [449, 228] width 36 height 14
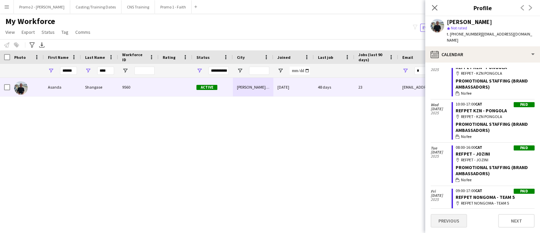
scroll to position [253, 0]
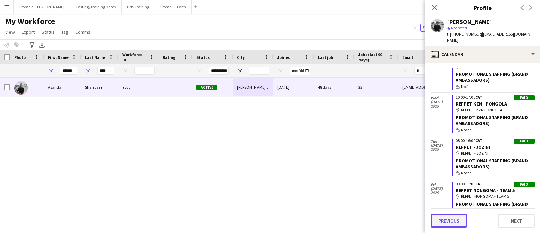
click at [455, 220] on button "Previous" at bounding box center [449, 221] width 36 height 14
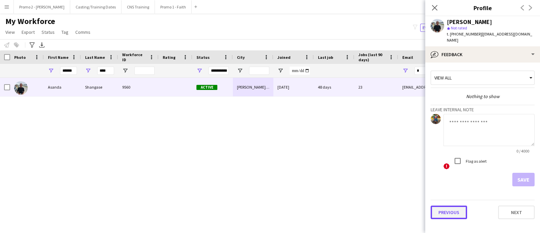
click at [454, 210] on button "Previous" at bounding box center [449, 212] width 36 height 14
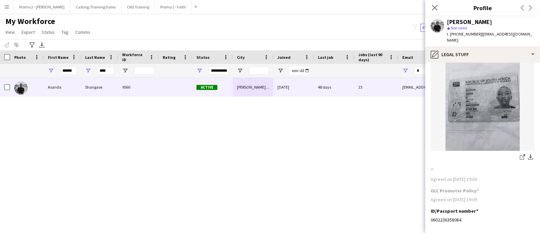
scroll to position [0, 0]
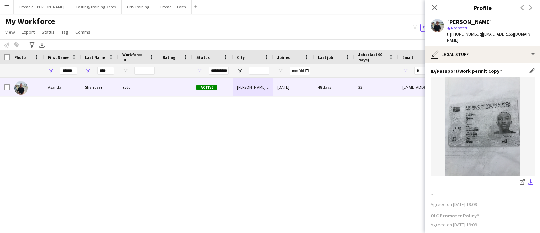
click at [528, 179] on app-icon "download-bottom" at bounding box center [530, 182] width 5 height 6
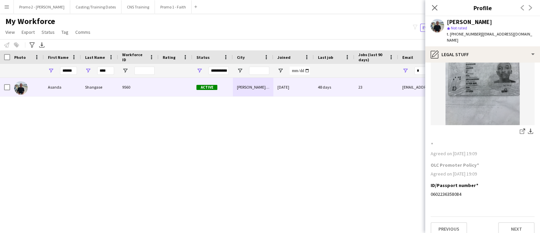
scroll to position [52, 0]
click at [458, 222] on button "Previous" at bounding box center [449, 228] width 36 height 14
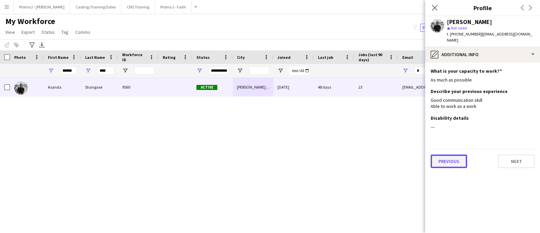
click at [446, 154] on button "Previous" at bounding box center [449, 161] width 36 height 14
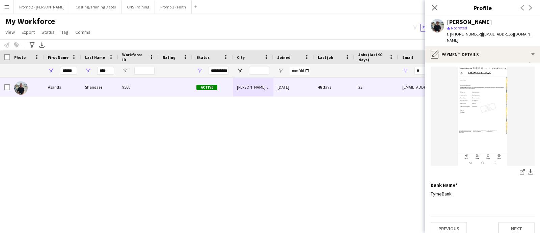
scroll to position [52, 0]
click at [528, 168] on app-icon "download-bottom" at bounding box center [530, 171] width 5 height 6
drag, startPoint x: 108, startPoint y: 70, endPoint x: 78, endPoint y: 67, distance: 30.2
click at [79, 67] on div "**********" at bounding box center [366, 71] width 732 height 14
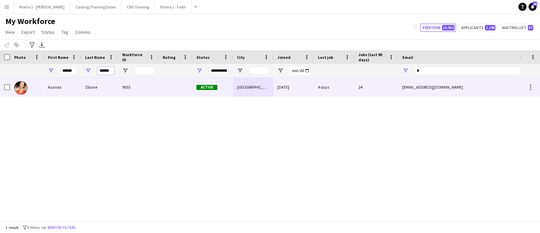
type input "******"
drag, startPoint x: 246, startPoint y: 88, endPoint x: 250, endPoint y: 89, distance: 3.4
click at [247, 88] on div "[GEOGRAPHIC_DATA]" at bounding box center [253, 87] width 41 height 19
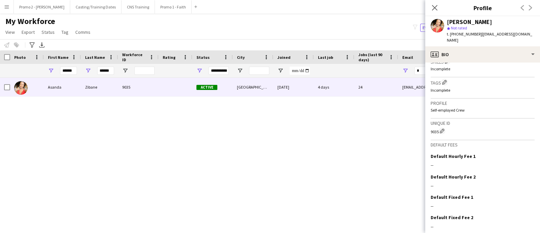
scroll to position [278, 0]
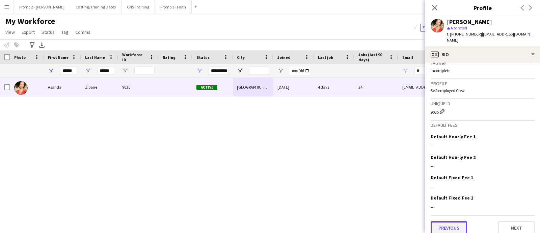
click at [459, 221] on button "Previous" at bounding box center [449, 228] width 36 height 14
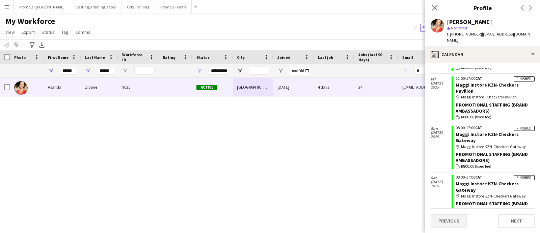
scroll to position [127, 0]
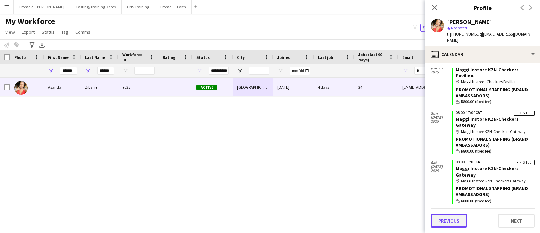
click at [451, 220] on button "Previous" at bounding box center [449, 221] width 36 height 14
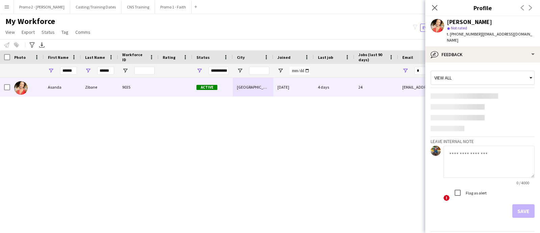
scroll to position [0, 0]
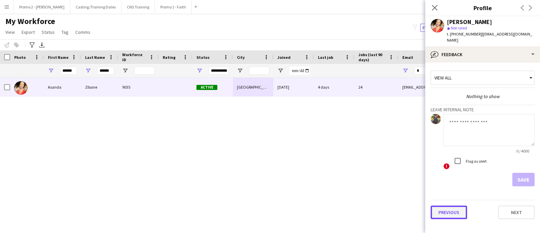
click at [452, 205] on button "Previous" at bounding box center [449, 212] width 36 height 14
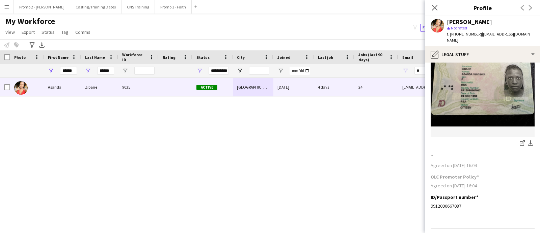
scroll to position [52, 0]
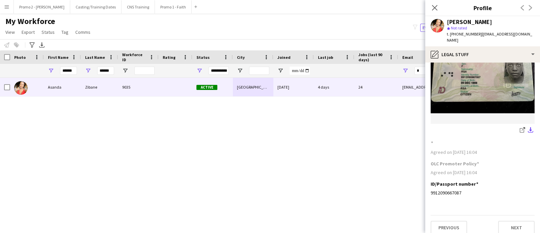
click at [528, 127] on app-icon "download-bottom" at bounding box center [530, 130] width 5 height 6
click at [456, 221] on button "Previous" at bounding box center [449, 228] width 36 height 14
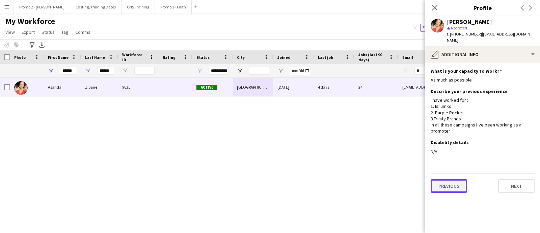
click at [449, 180] on button "Previous" at bounding box center [449, 186] width 36 height 14
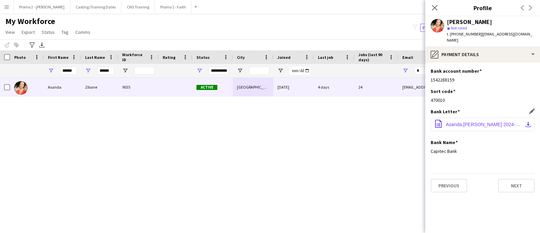
click at [530, 122] on app-icon "download-bottom" at bounding box center [528, 124] width 5 height 5
drag, startPoint x: 76, startPoint y: 72, endPoint x: 49, endPoint y: 70, distance: 26.7
click at [50, 70] on div "******" at bounding box center [62, 71] width 37 height 14
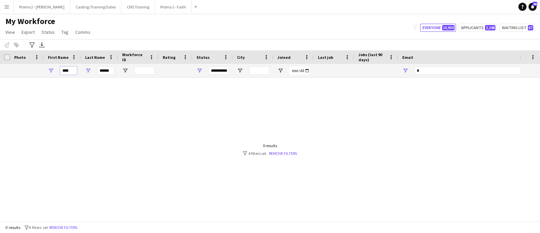
type input "****"
drag, startPoint x: 105, startPoint y: 70, endPoint x: 69, endPoint y: 70, distance: 35.5
click at [69, 70] on div "**********" at bounding box center [366, 71] width 732 height 14
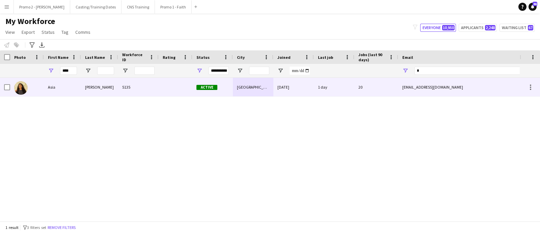
drag, startPoint x: 102, startPoint y: 85, endPoint x: 117, endPoint y: 86, distance: 14.9
click at [102, 85] on div "[PERSON_NAME]" at bounding box center [99, 87] width 37 height 19
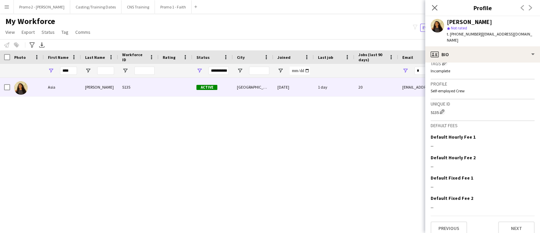
scroll to position [268, 0]
click at [455, 215] on div "Previous Next" at bounding box center [483, 224] width 104 height 19
click at [454, 221] on button "Previous" at bounding box center [449, 228] width 36 height 14
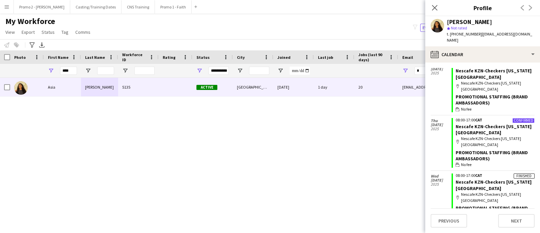
scroll to position [211, 0]
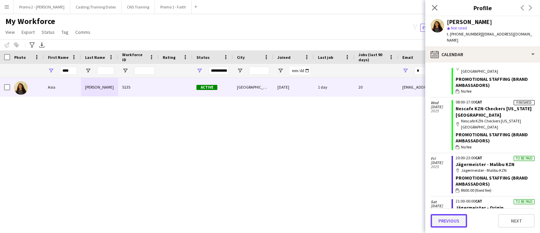
click at [448, 220] on button "Previous" at bounding box center [449, 221] width 36 height 14
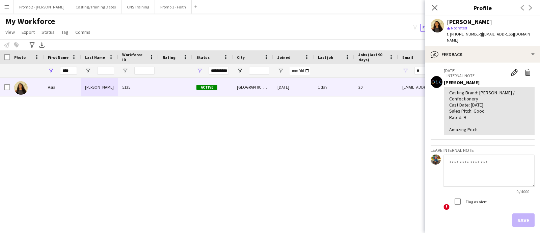
scroll to position [44, 0]
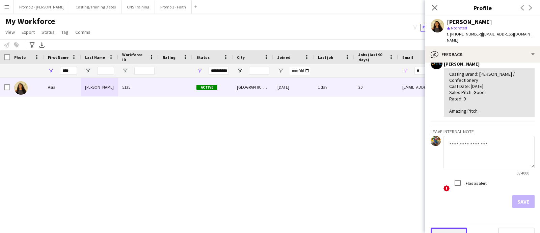
click at [455, 227] on button "Previous" at bounding box center [449, 234] width 36 height 14
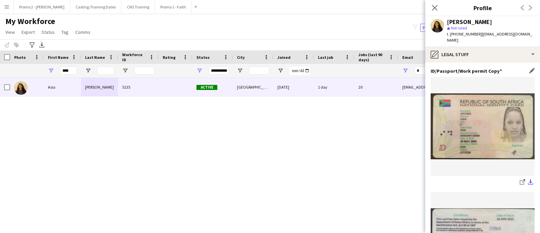
click at [528, 179] on app-icon "download-bottom" at bounding box center [530, 182] width 5 height 6
click at [500, 183] on div "share-external-link-1 download-bottom share-external-link-1 download-bottom" at bounding box center [483, 189] width 104 height 225
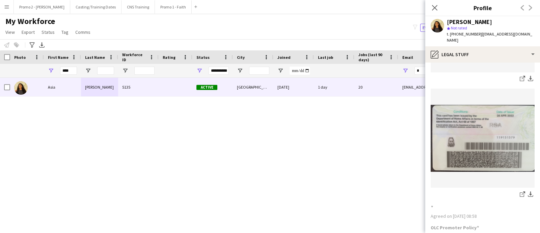
scroll to position [167, 0]
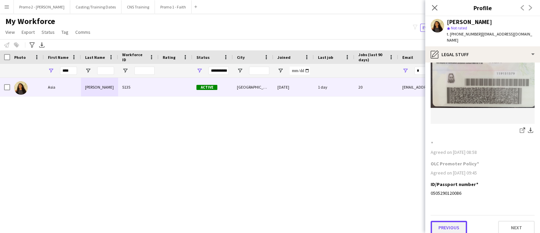
click at [448, 223] on button "Previous" at bounding box center [449, 228] width 36 height 14
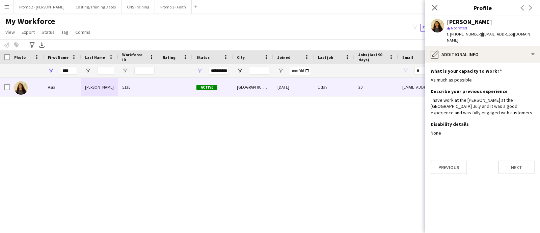
scroll to position [0, 0]
click at [451, 160] on button "Previous" at bounding box center [449, 167] width 36 height 14
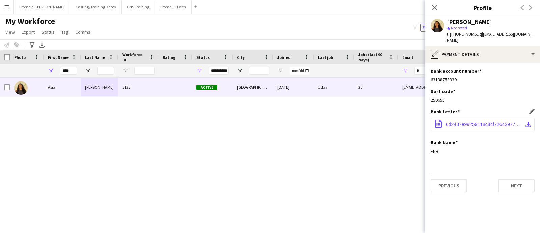
click at [529, 122] on app-icon "download-bottom" at bounding box center [528, 124] width 5 height 5
drag, startPoint x: 73, startPoint y: 73, endPoint x: 27, endPoint y: 71, distance: 45.6
click at [27, 71] on div "**********" at bounding box center [366, 71] width 732 height 14
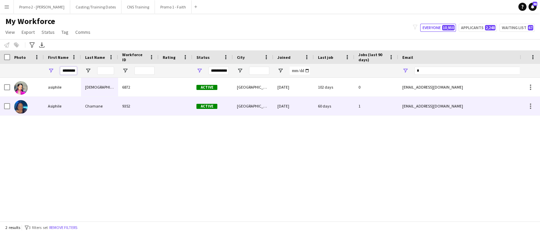
type input "********"
click at [210, 107] on span "Active" at bounding box center [207, 106] width 21 height 5
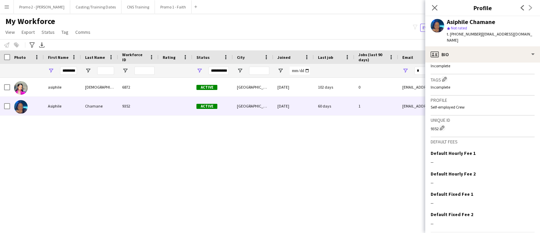
scroll to position [268, 0]
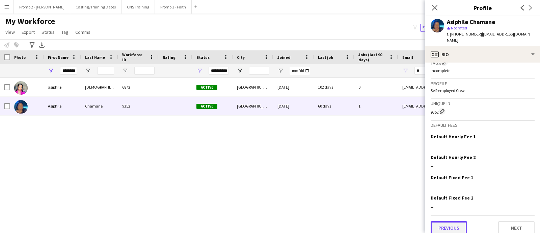
click at [444, 221] on button "Previous" at bounding box center [449, 228] width 36 height 14
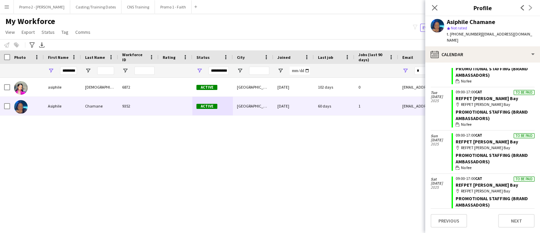
scroll to position [130, 0]
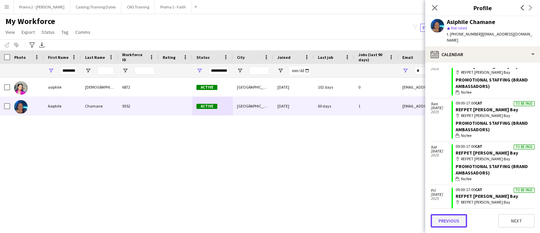
click at [444, 218] on button "Previous" at bounding box center [449, 221] width 36 height 14
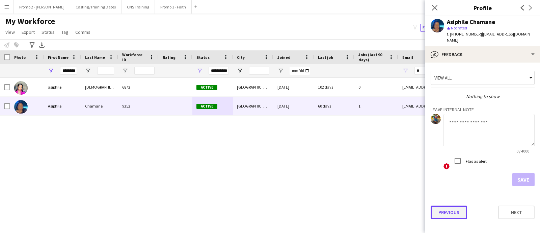
click at [452, 205] on button "Previous" at bounding box center [449, 212] width 36 height 14
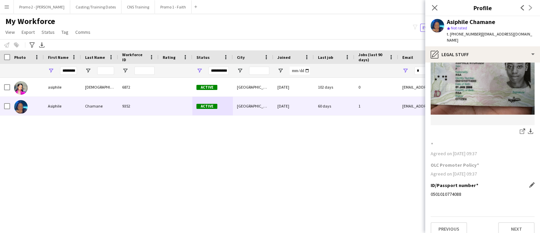
scroll to position [52, 0]
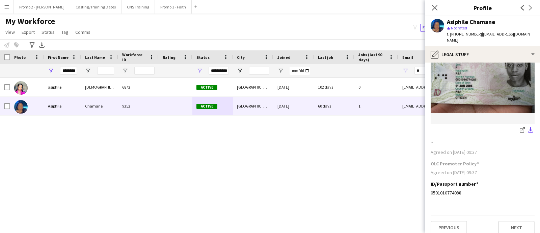
click at [528, 127] on app-icon "download-bottom" at bounding box center [530, 130] width 5 height 6
click at [457, 222] on button "Previous" at bounding box center [449, 228] width 36 height 14
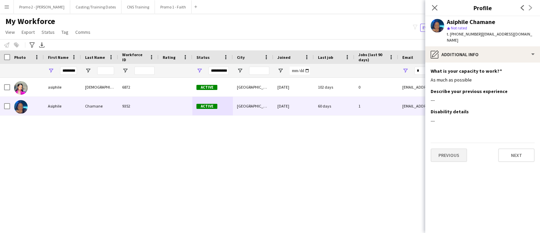
scroll to position [0, 0]
click at [440, 148] on button "Previous" at bounding box center [449, 155] width 36 height 14
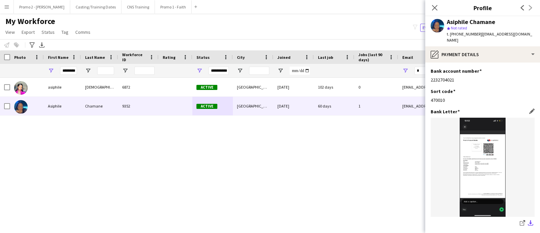
click at [528, 220] on app-icon "download-bottom" at bounding box center [530, 223] width 5 height 6
